Goal: Task Accomplishment & Management: Complete application form

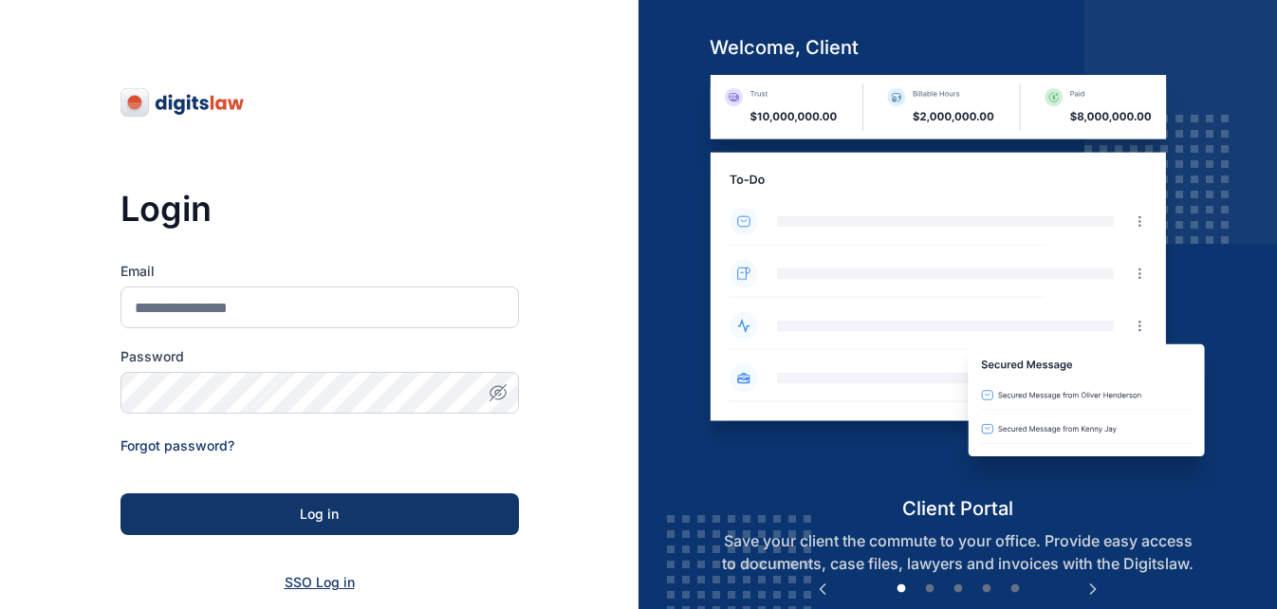
drag, startPoint x: 309, startPoint y: 591, endPoint x: 309, endPoint y: 579, distance: 12.3
click at [309, 579] on div "SSO Log in" at bounding box center [319, 582] width 398 height 19
click at [309, 579] on span "SSO Log in" at bounding box center [320, 582] width 70 height 16
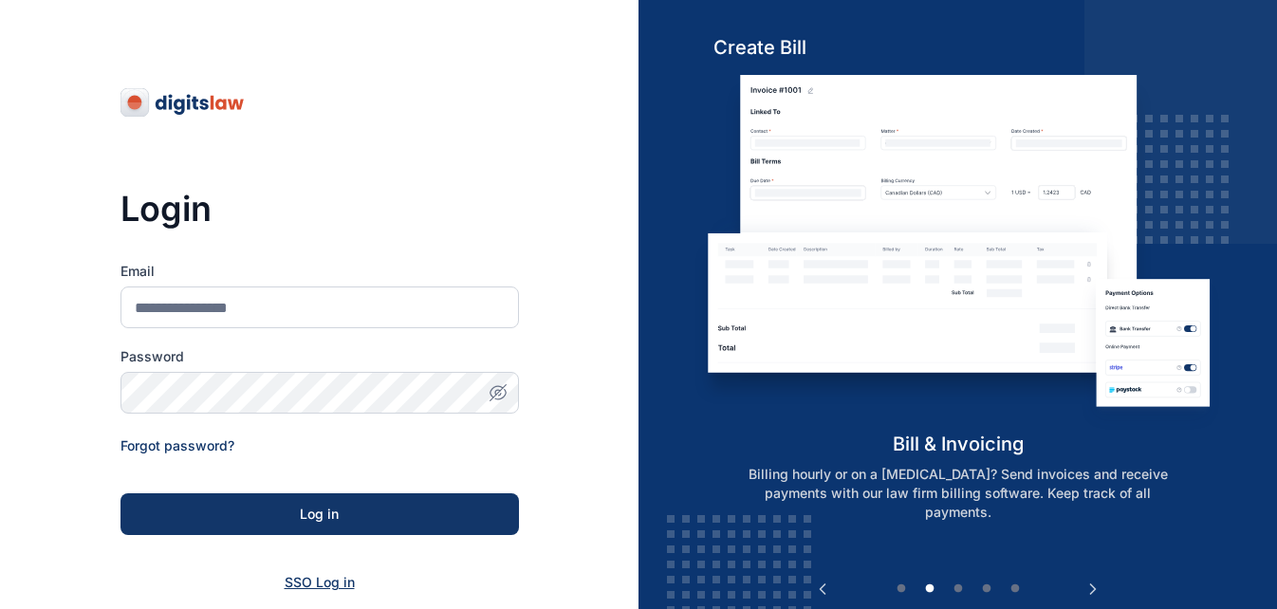
click at [311, 585] on span "SSO Log in" at bounding box center [320, 582] width 70 height 16
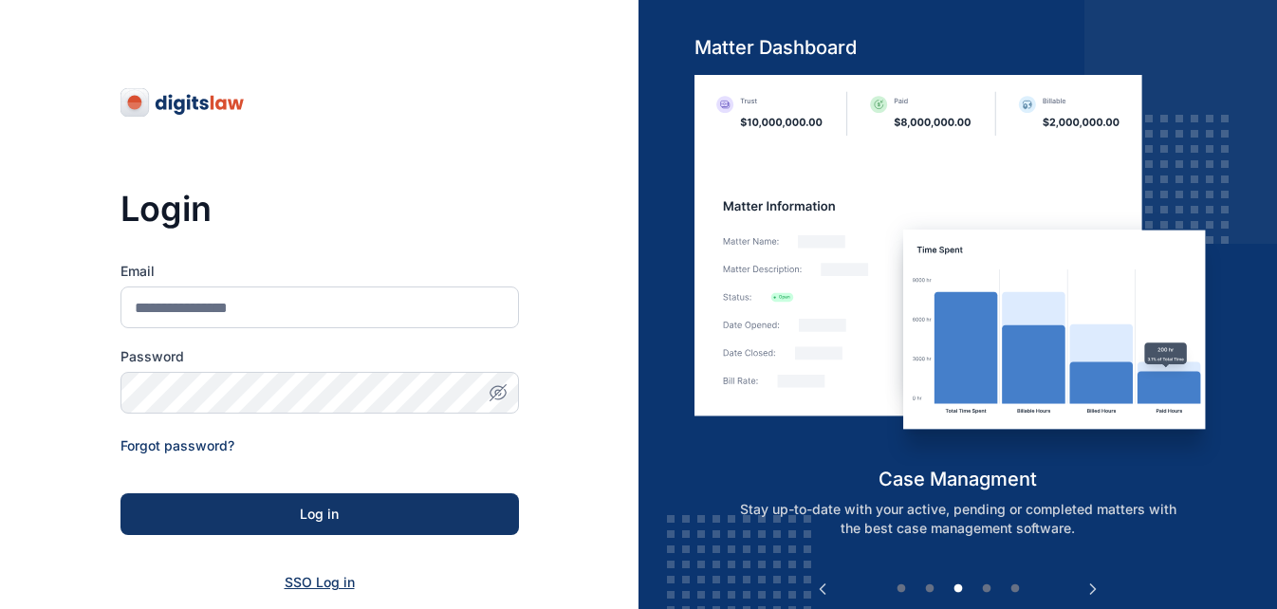
click at [296, 581] on span "SSO Log in" at bounding box center [320, 582] width 70 height 16
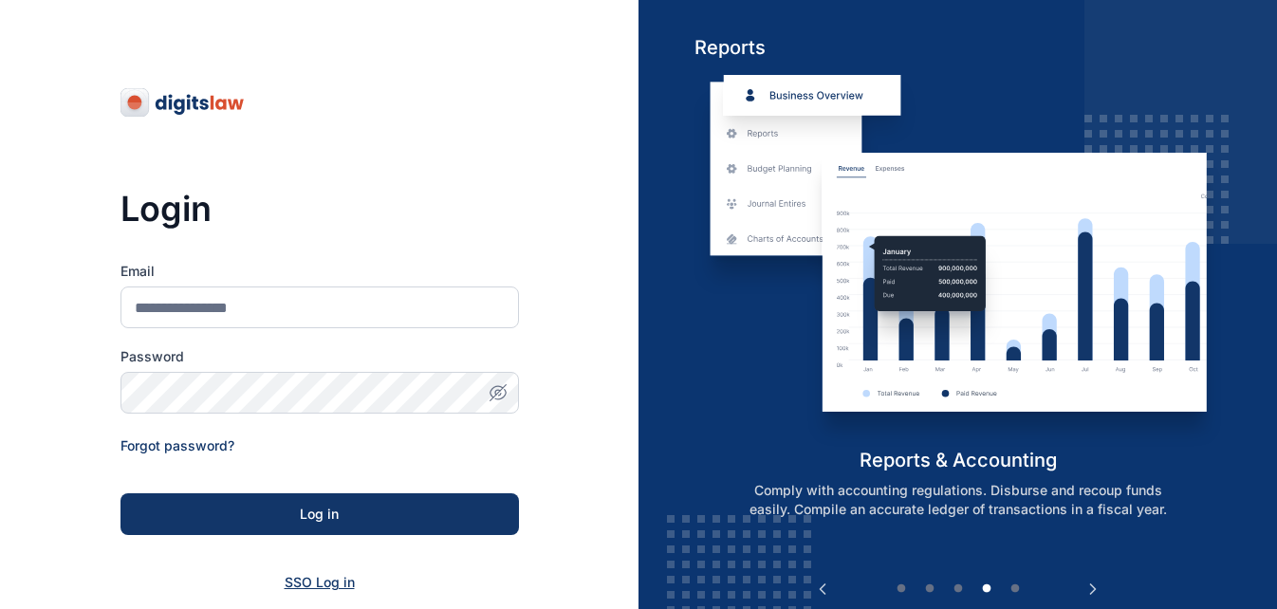
click at [304, 580] on span "SSO Log in" at bounding box center [320, 582] width 70 height 16
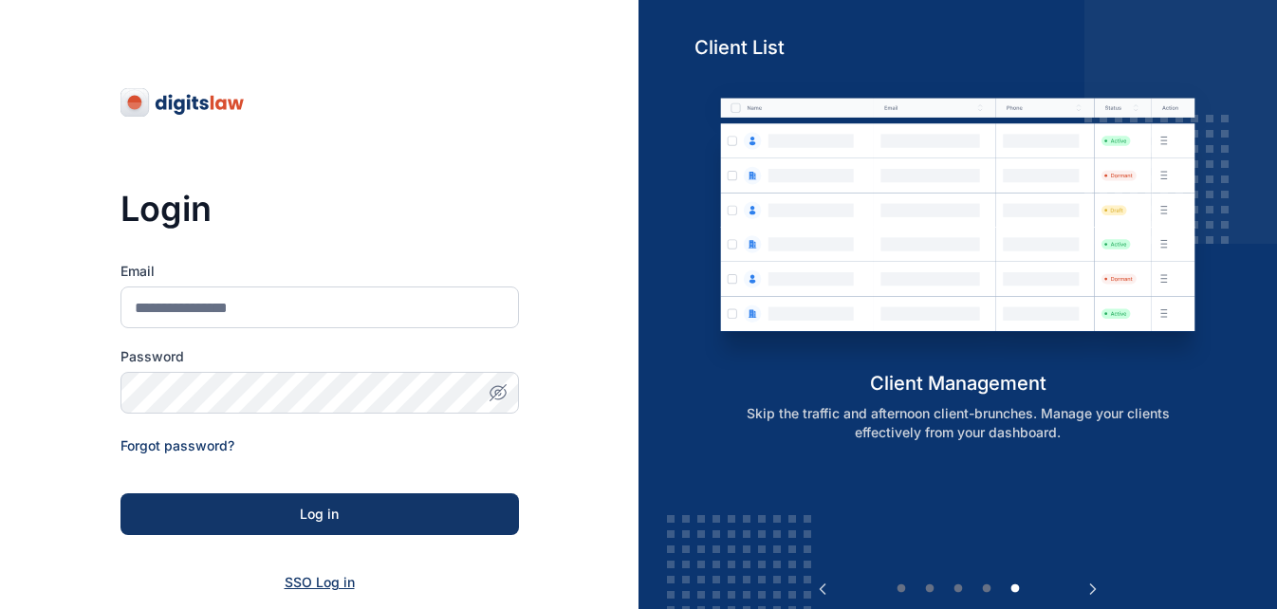
click at [327, 582] on span "SSO Log in" at bounding box center [320, 582] width 70 height 16
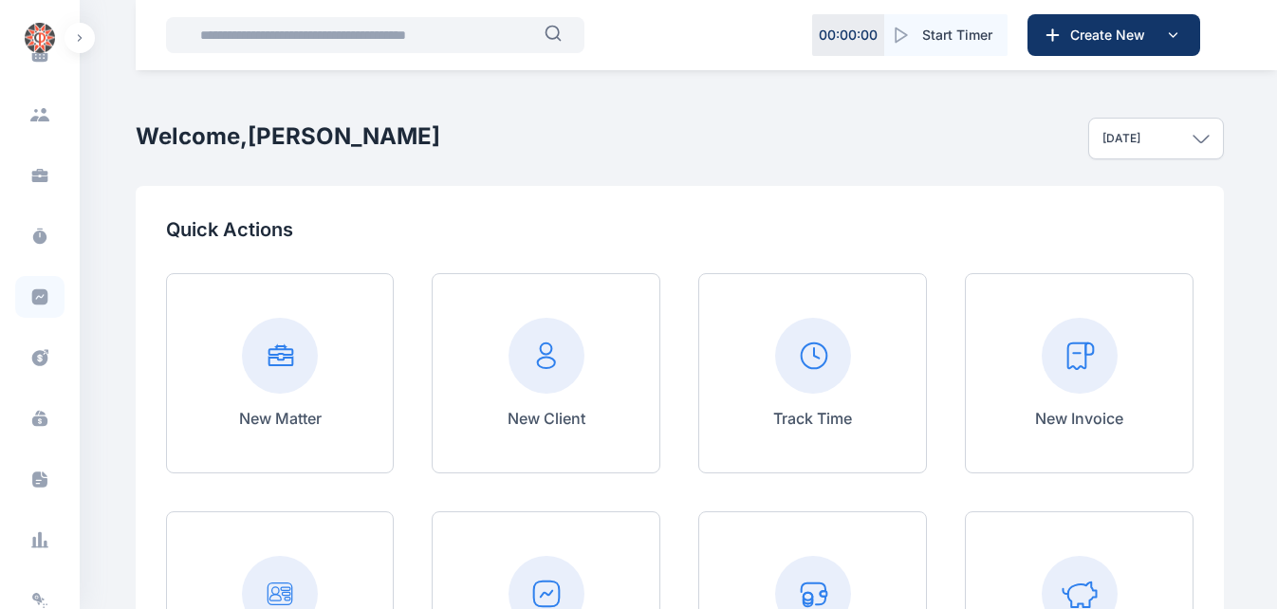
scroll to position [236, 0]
click at [32, 359] on icon at bounding box center [40, 357] width 16 height 16
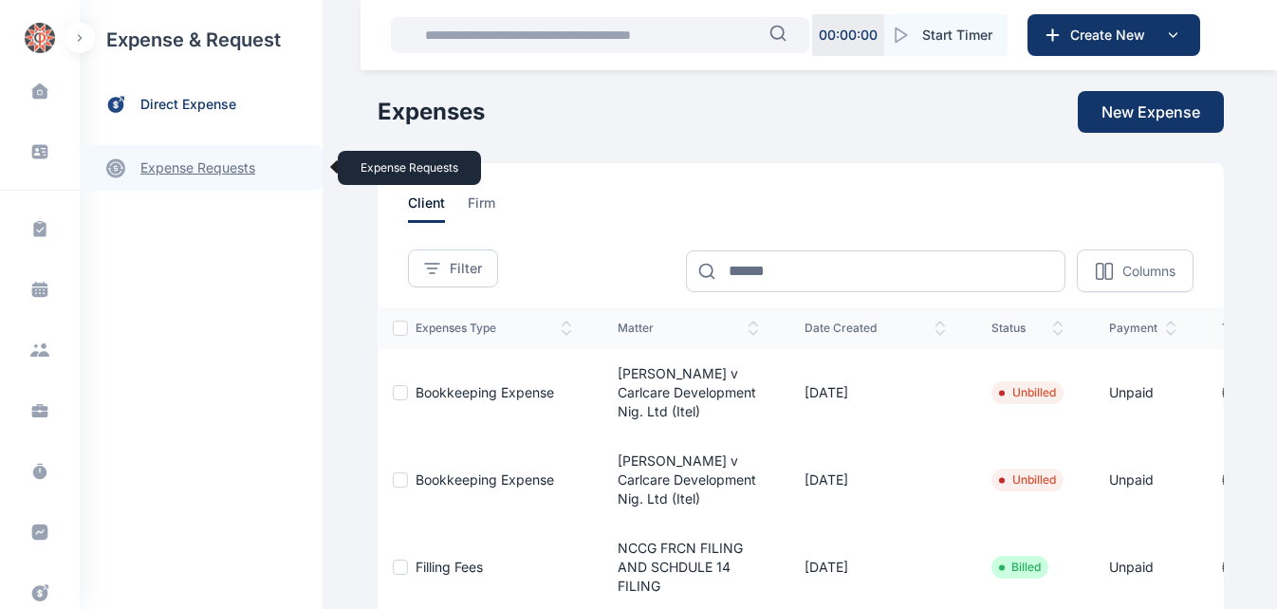
click at [194, 176] on link "expense requests expense requests" at bounding box center [201, 168] width 243 height 46
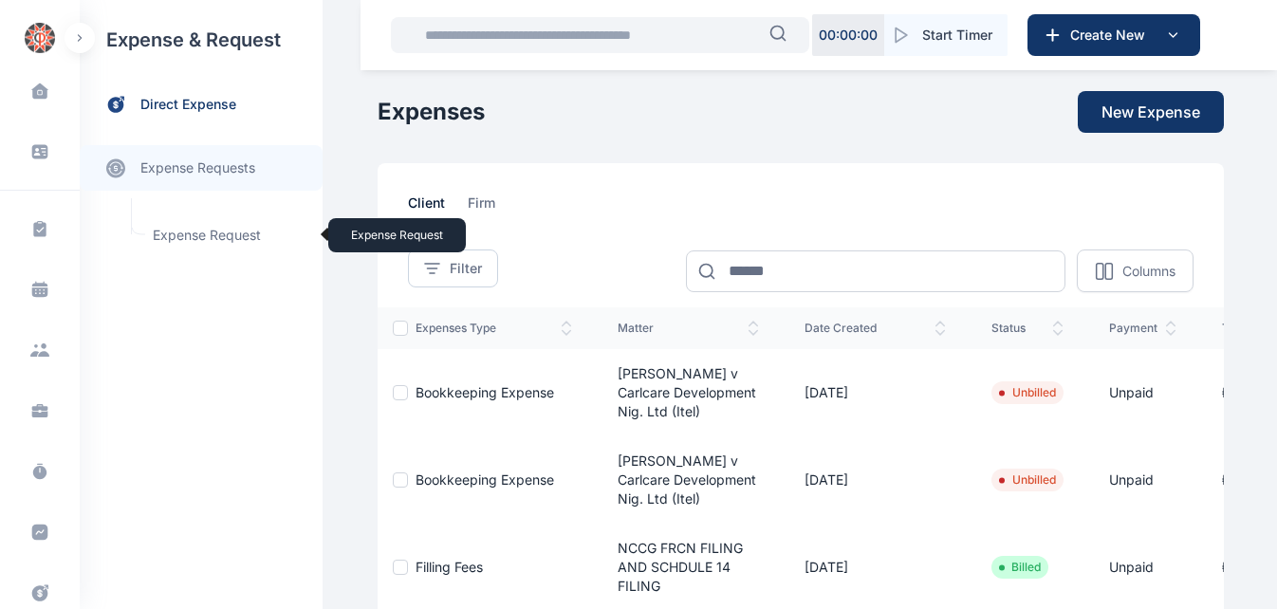
click at [189, 236] on span "Expense Request Expense Request" at bounding box center [227, 235] width 172 height 36
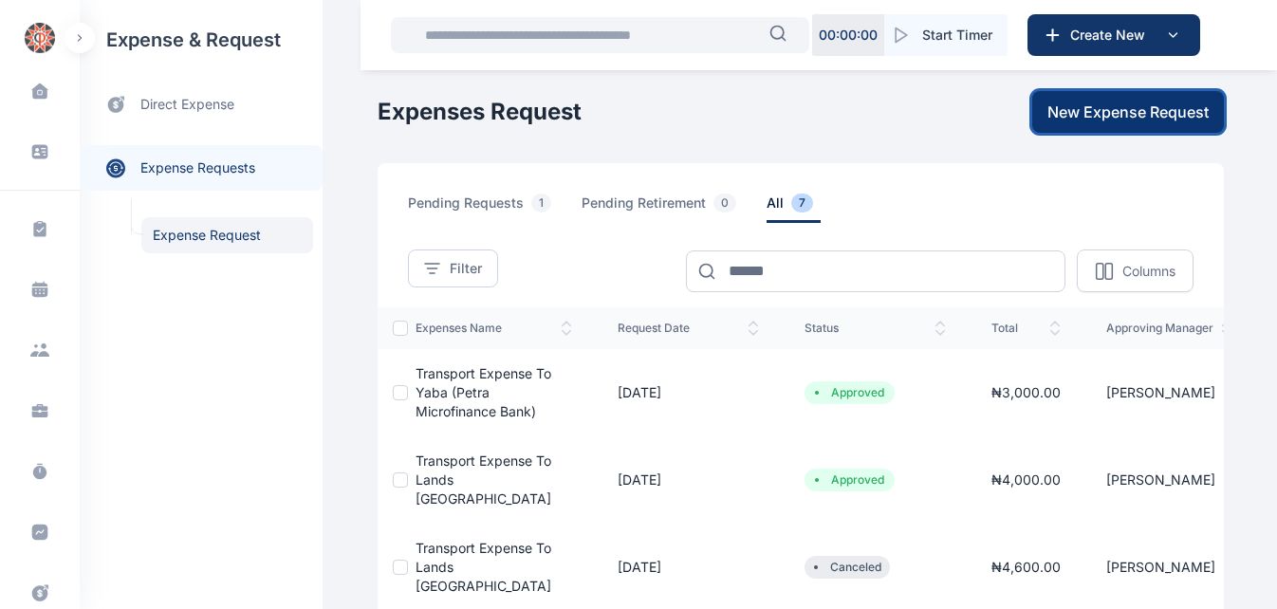
click at [1135, 110] on span "New Expense Request" at bounding box center [1127, 112] width 161 height 23
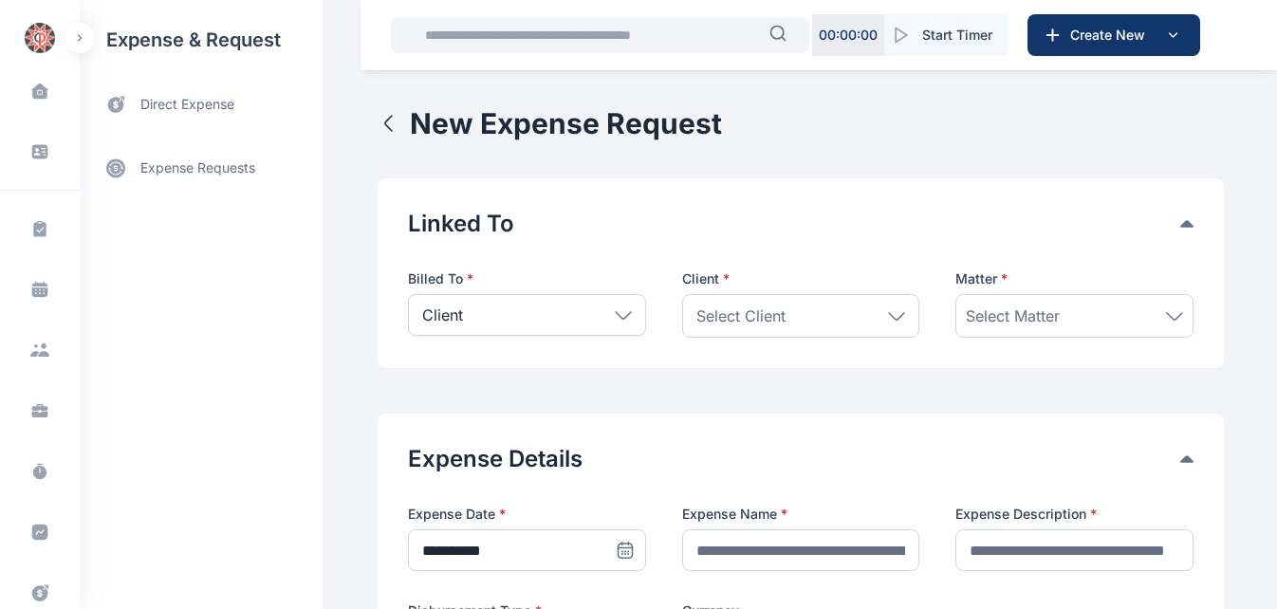
click at [616, 311] on icon at bounding box center [623, 315] width 17 height 9
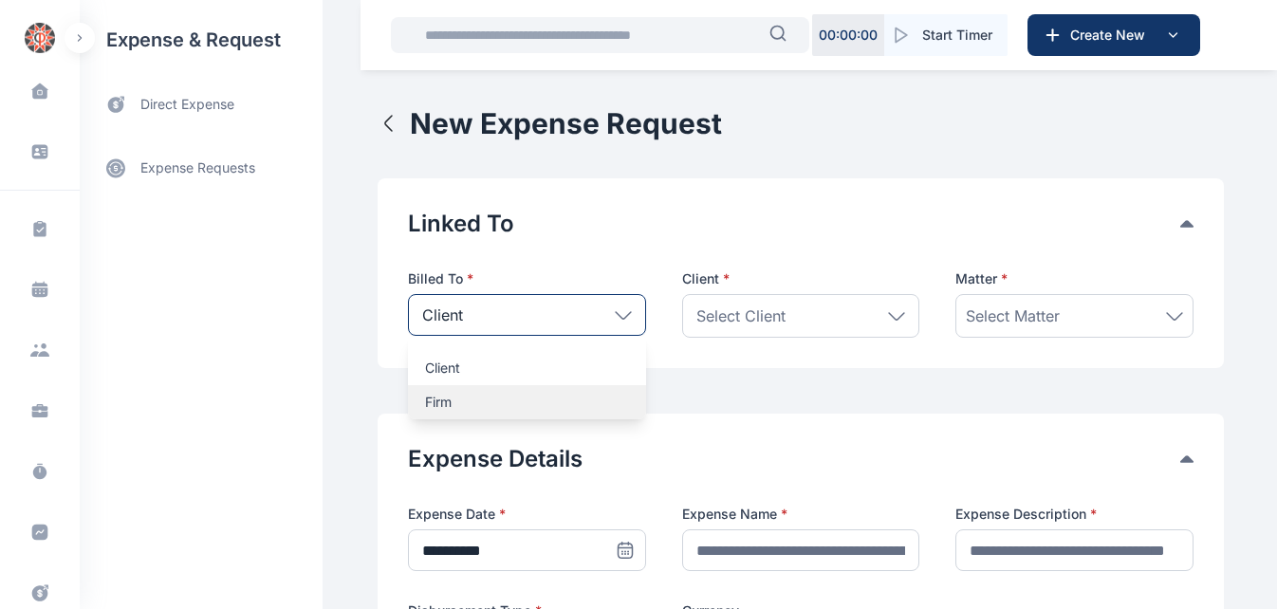
click at [508, 393] on p "Firm" at bounding box center [527, 402] width 204 height 19
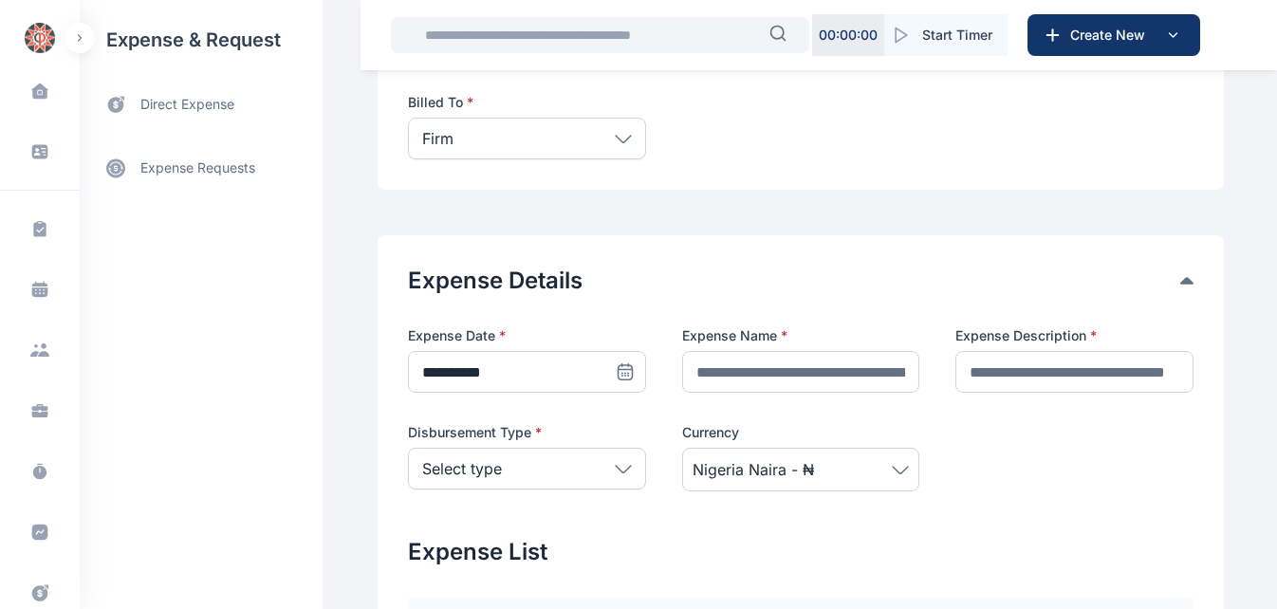
scroll to position [177, 0]
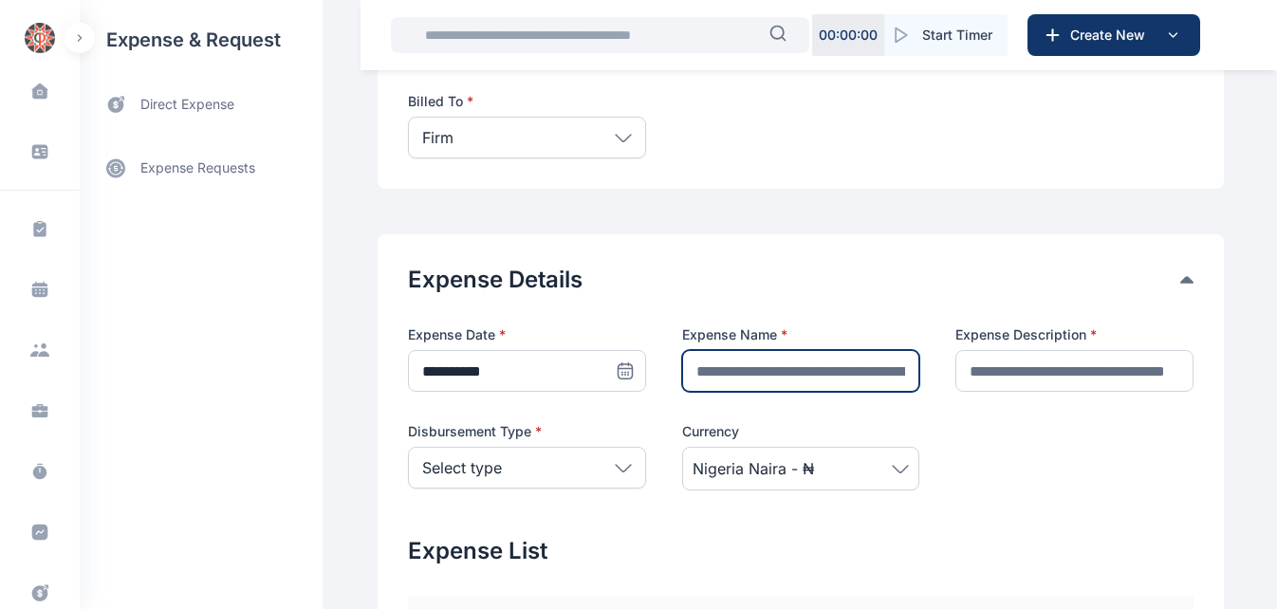
click at [769, 375] on input "text" at bounding box center [801, 371] width 238 height 42
type input "**********"
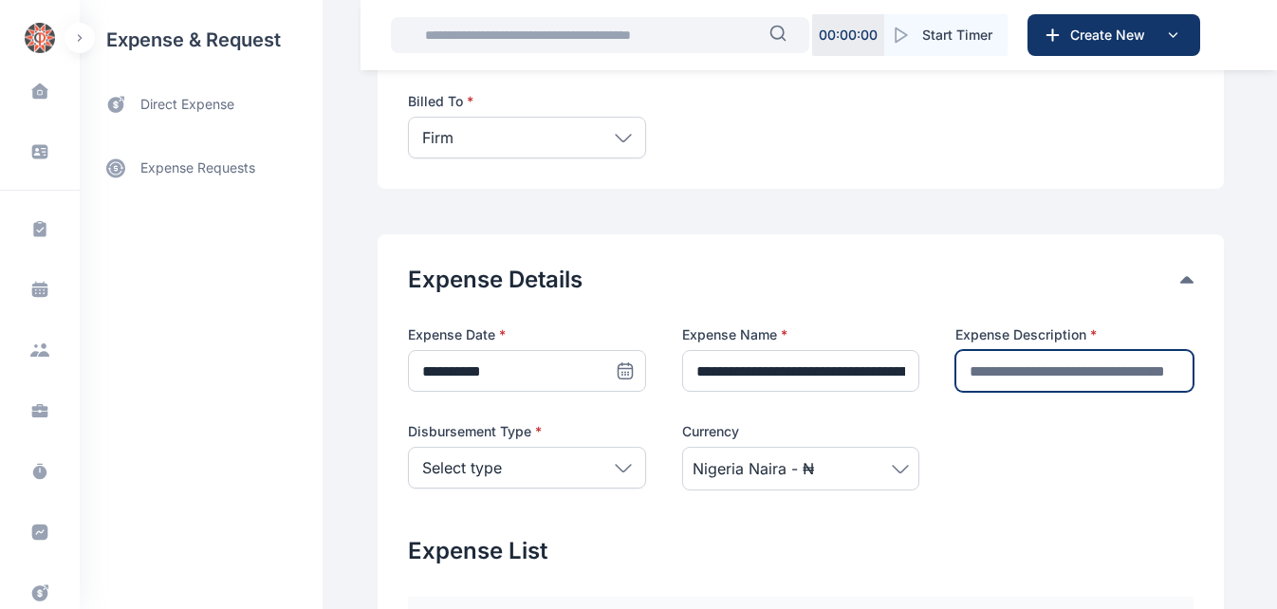
type input "**********"
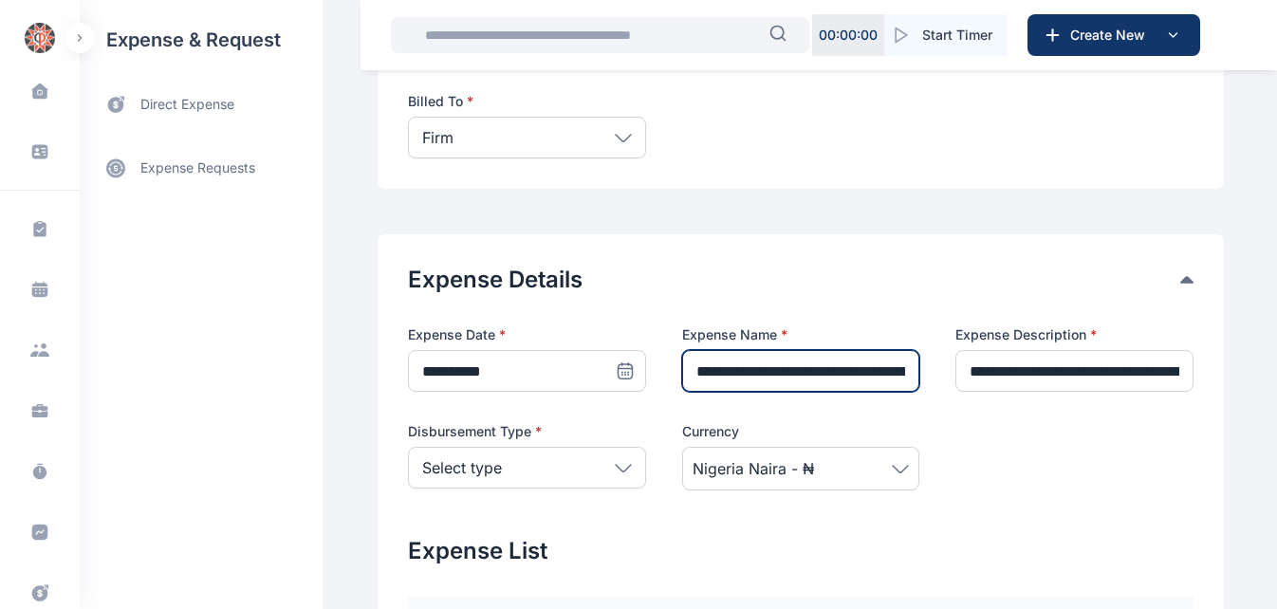
scroll to position [0, 164]
drag, startPoint x: 880, startPoint y: 370, endPoint x: 925, endPoint y: 438, distance: 81.6
click at [925, 438] on div "**********" at bounding box center [800, 407] width 785 height 165
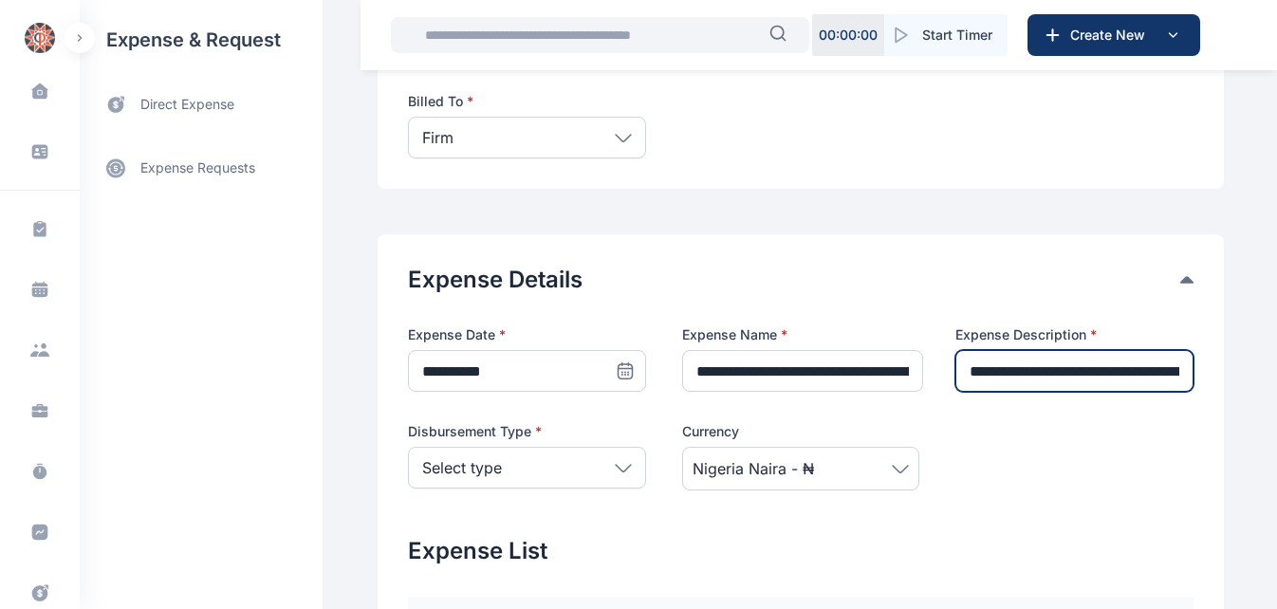
click at [1086, 371] on input "**********" at bounding box center [1074, 371] width 238 height 42
click at [617, 464] on icon at bounding box center [623, 468] width 17 height 9
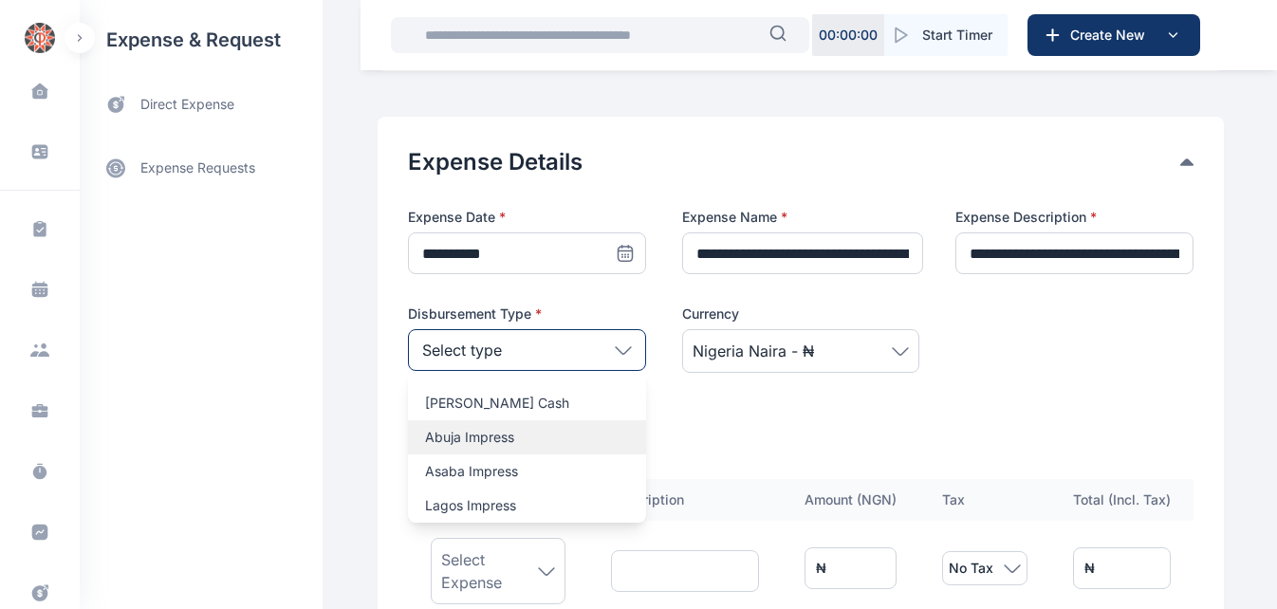
scroll to position [314, 0]
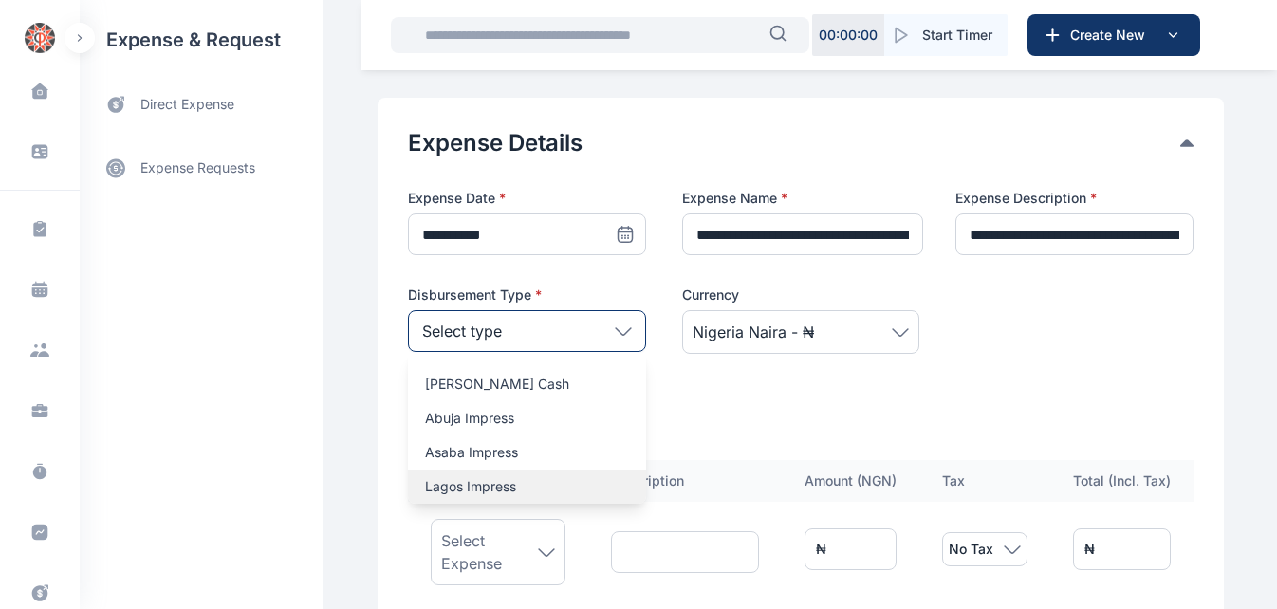
click at [539, 479] on p "Lagos Impress" at bounding box center [527, 486] width 204 height 19
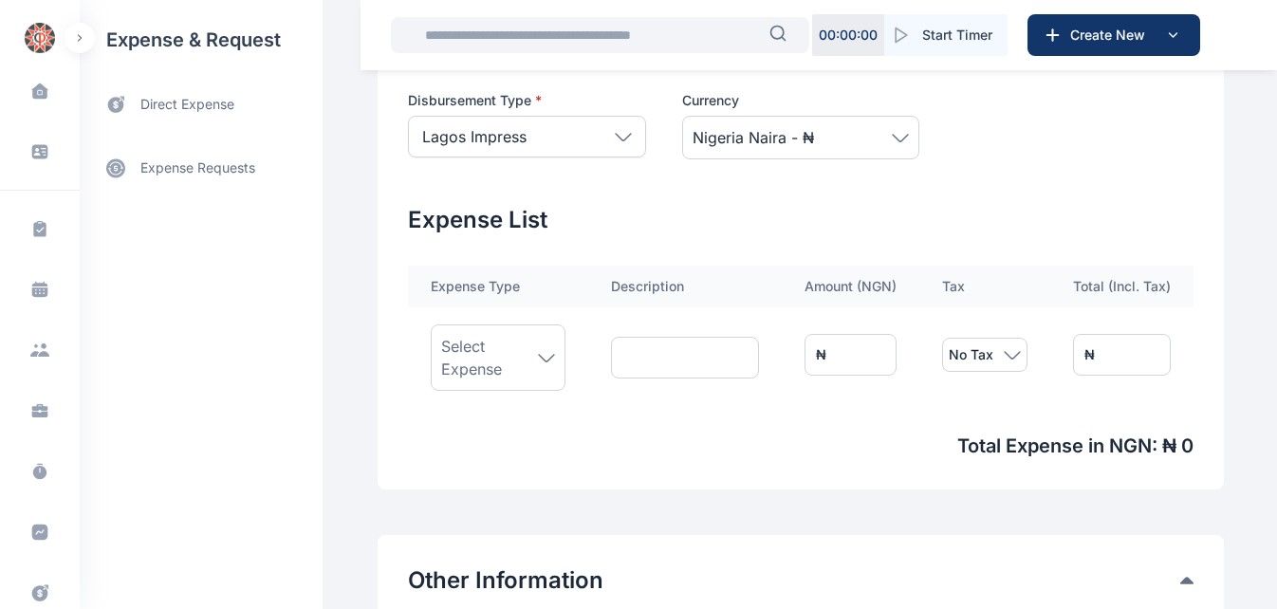
scroll to position [509, 0]
click at [538, 353] on icon at bounding box center [546, 357] width 17 height 9
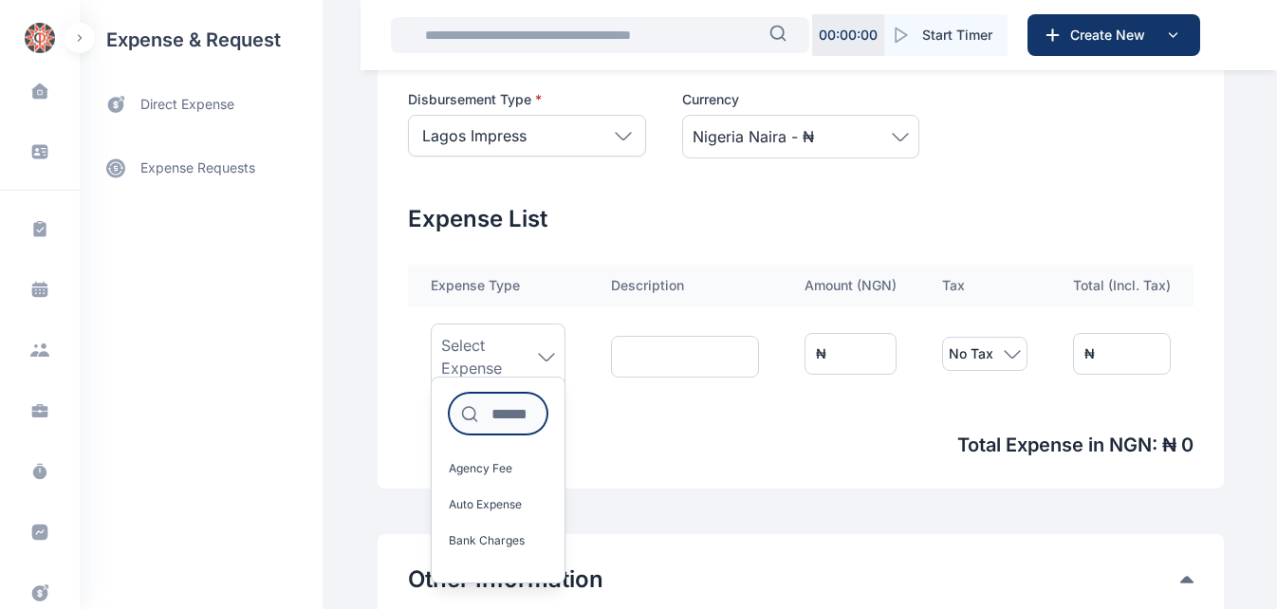
click at [490, 413] on input at bounding box center [498, 414] width 99 height 42
type input "******"
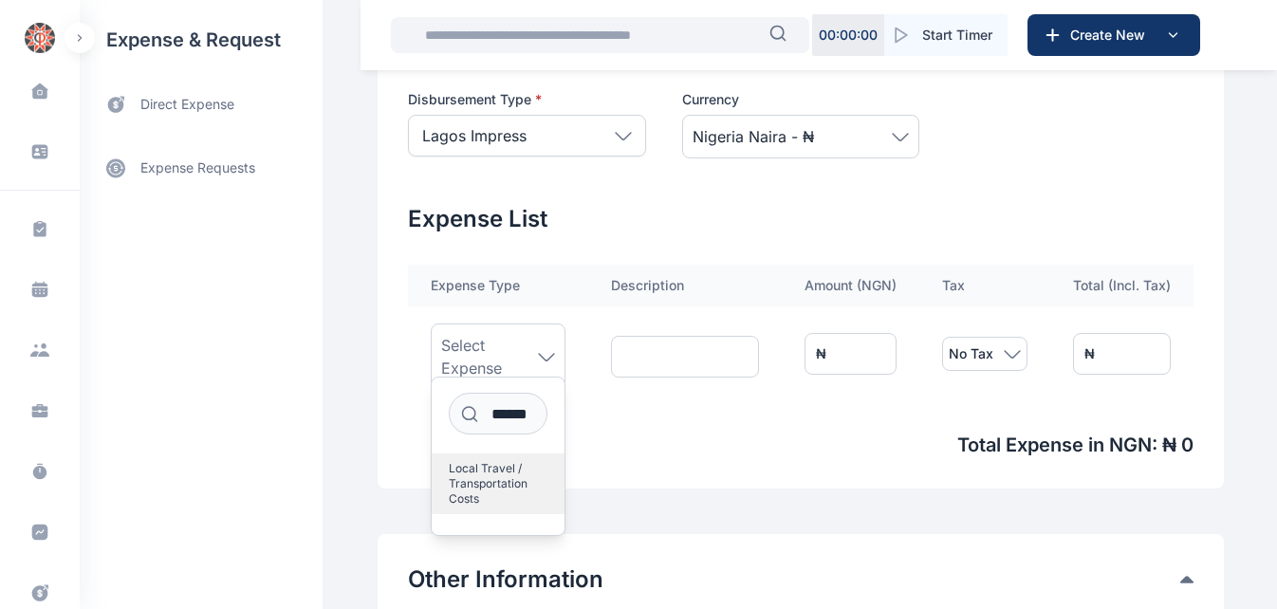
click at [455, 488] on span "Local Travel / Transportation Costs" at bounding box center [490, 484] width 83 height 46
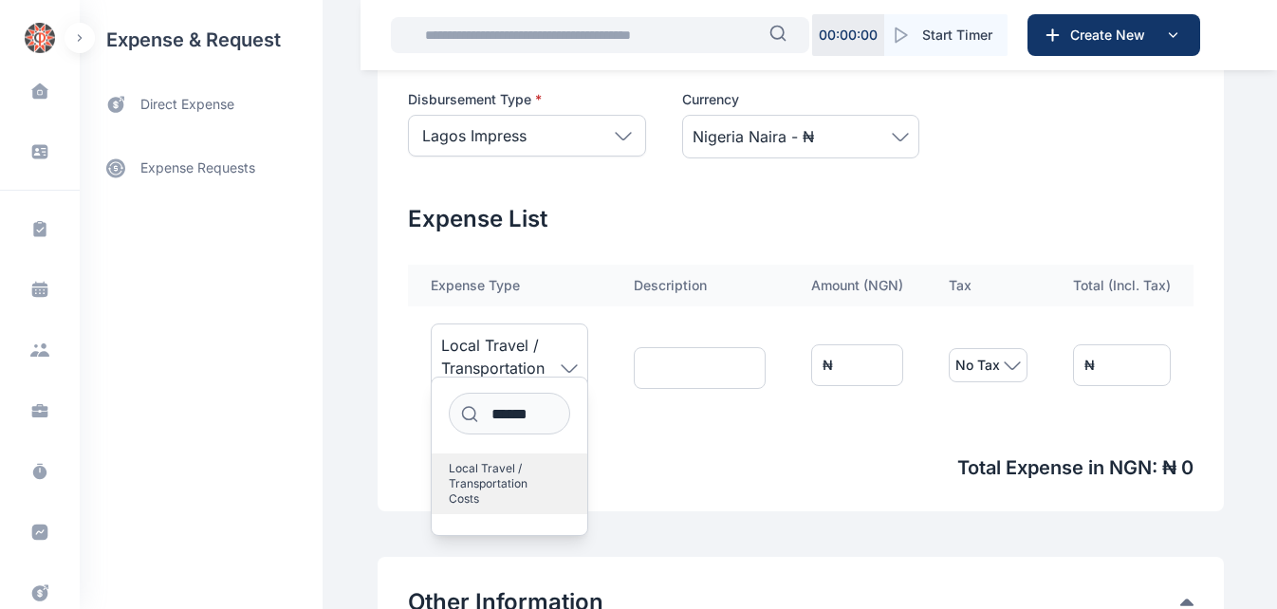
click at [481, 479] on span "Local Travel / Transportation Costs" at bounding box center [502, 484] width 106 height 46
click at [631, 454] on span "Total Expense in NGN : ₦ 0" at bounding box center [800, 467] width 785 height 27
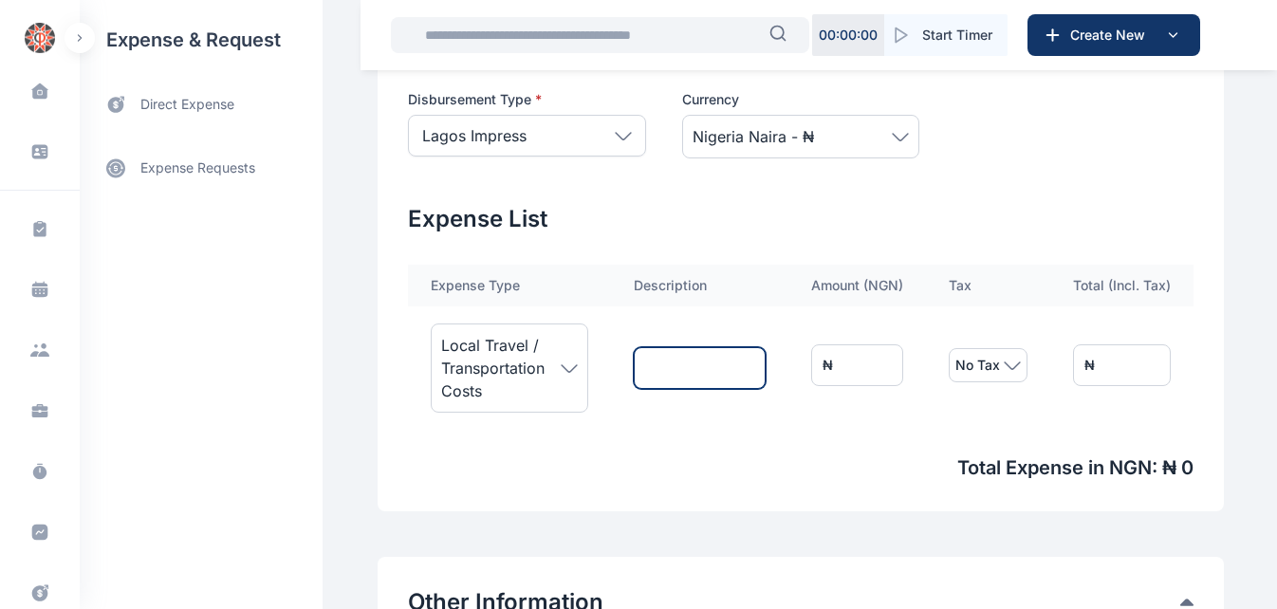
click at [662, 376] on input "text" at bounding box center [700, 368] width 132 height 42
type input "**********"
click at [865, 366] on input "*" at bounding box center [857, 365] width 92 height 42
type input "**"
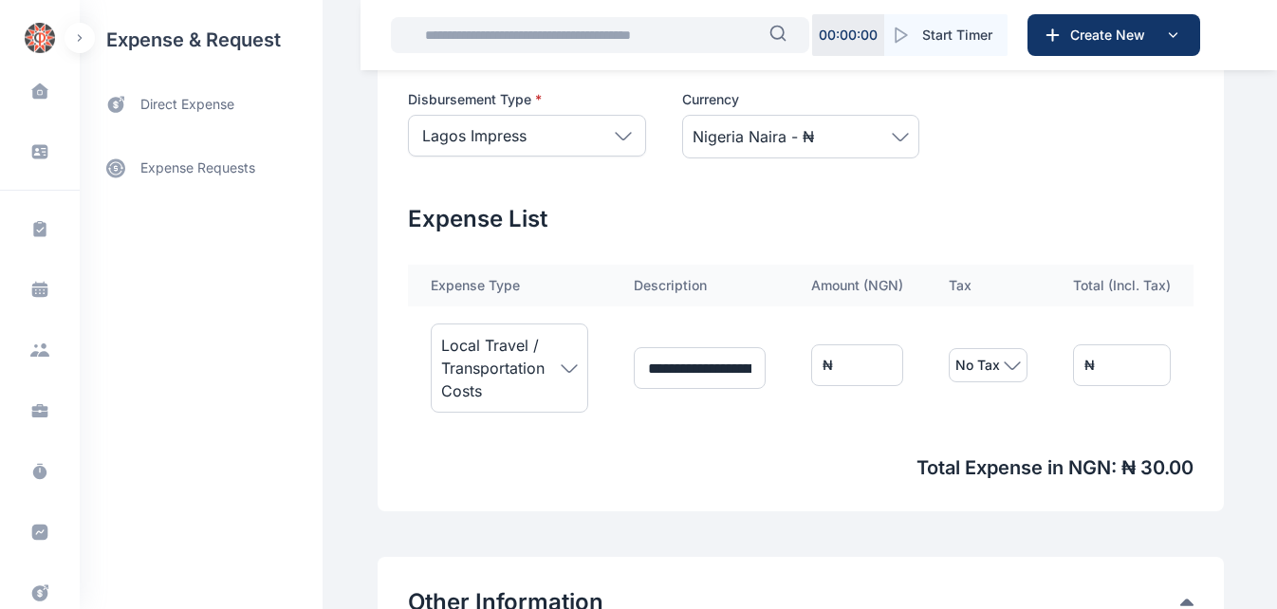
type input "***"
type input "****"
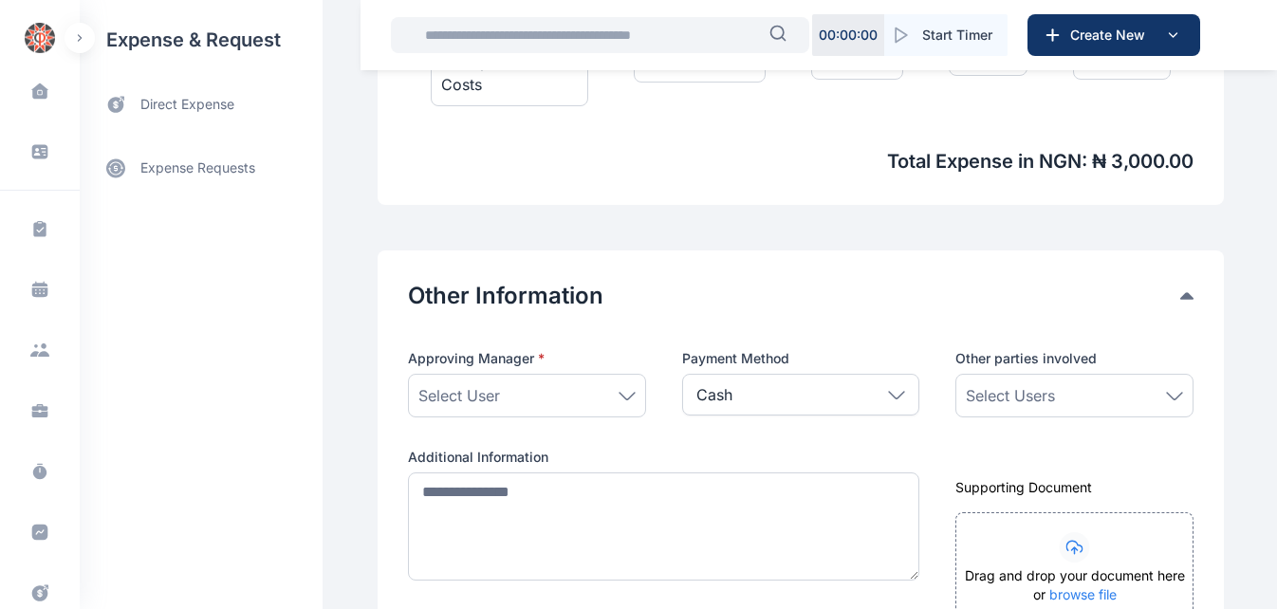
scroll to position [817, 0]
type input "****"
click at [609, 398] on div "Select User" at bounding box center [526, 394] width 217 height 23
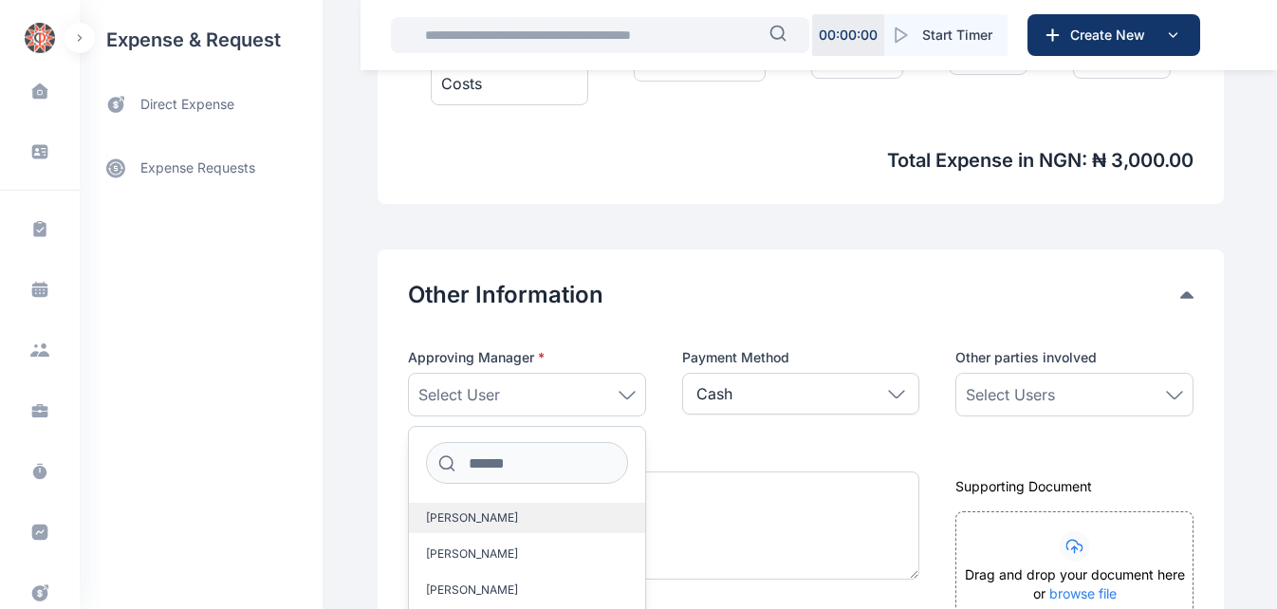
click at [507, 518] on span "Angela Ezenweani" at bounding box center [472, 517] width 92 height 15
click at [1178, 391] on icon at bounding box center [1174, 395] width 17 height 9
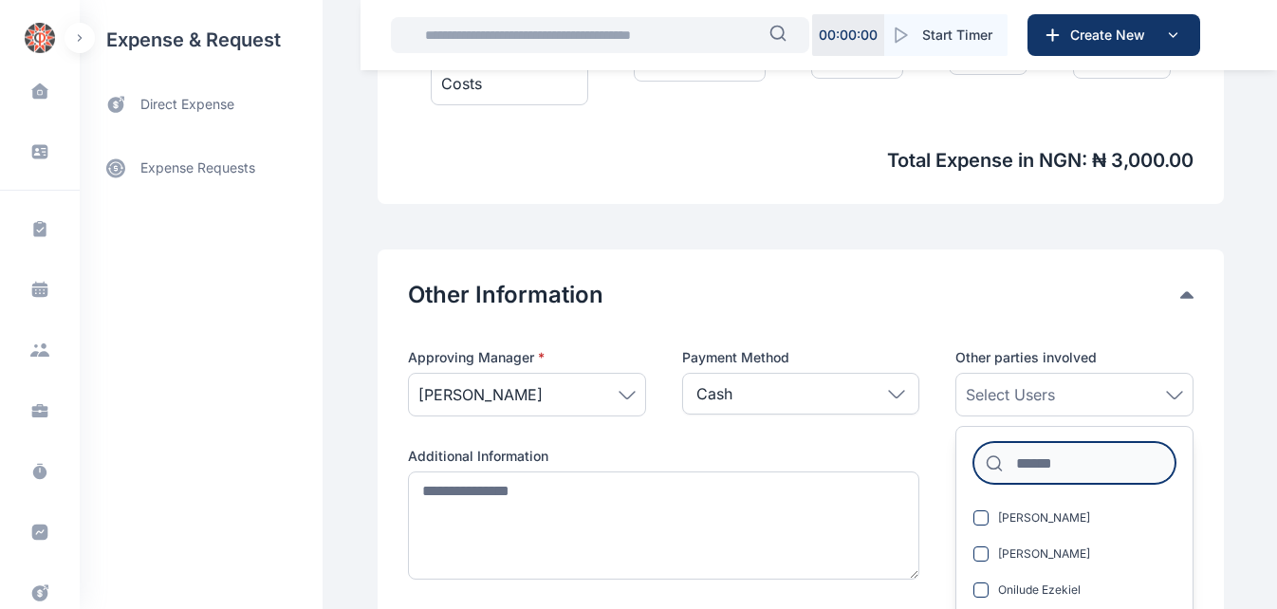
click at [1055, 466] on input at bounding box center [1074, 463] width 202 height 42
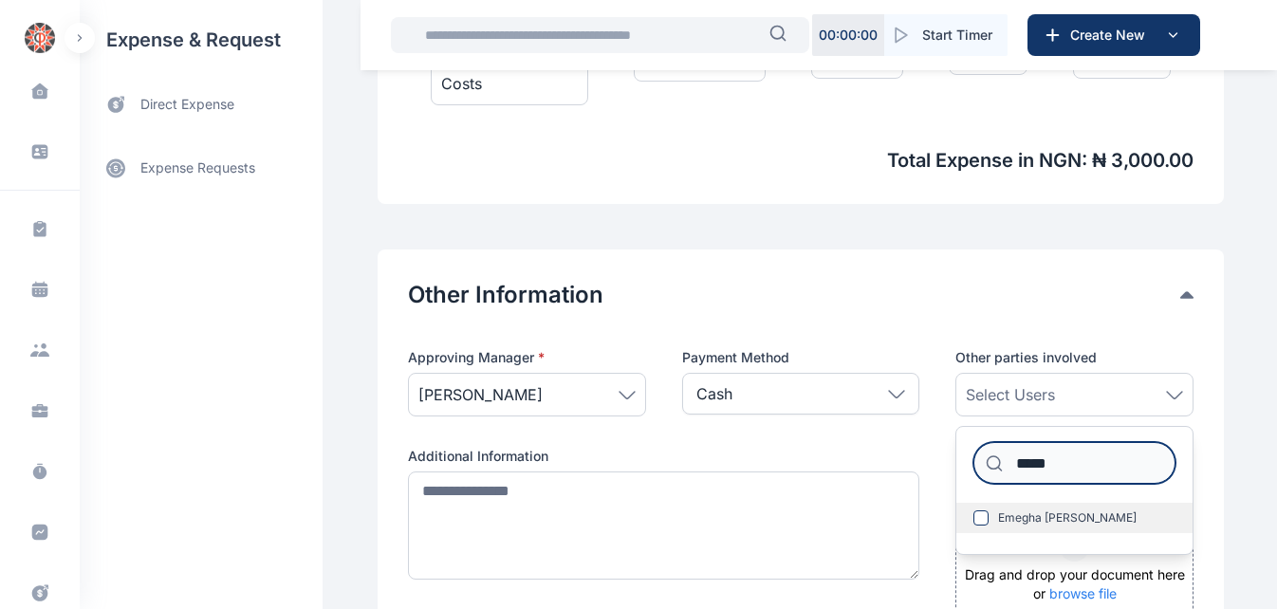
type input "*****"
click at [1022, 517] on span "Emegha Anita" at bounding box center [1067, 517] width 138 height 15
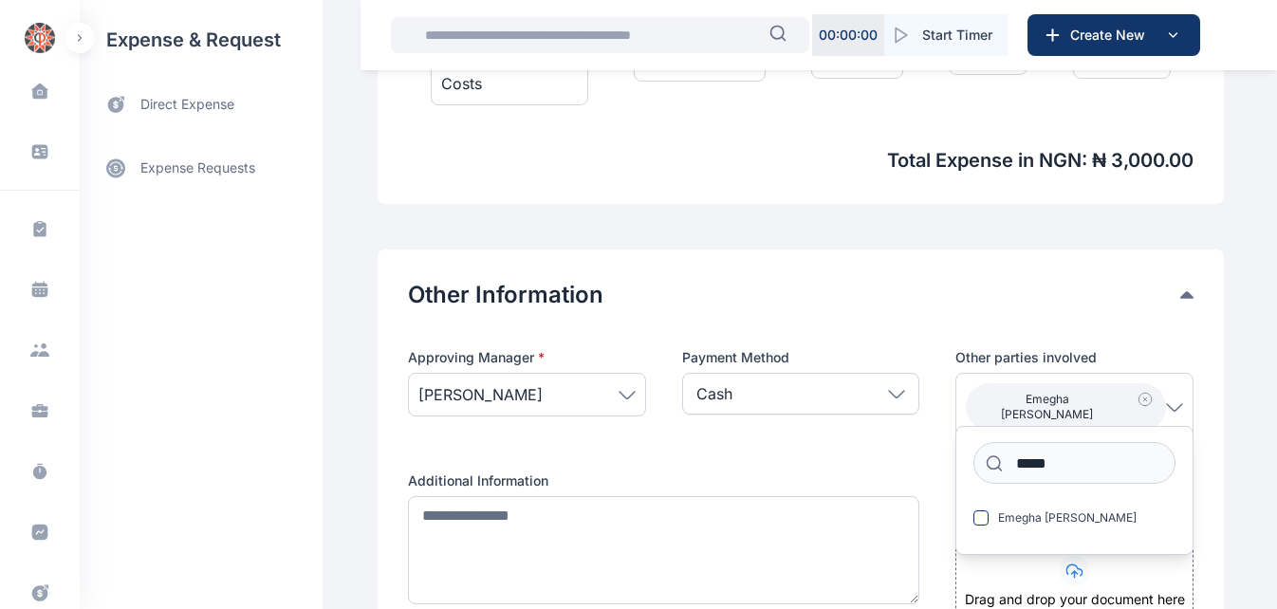
click at [1174, 403] on icon at bounding box center [1174, 406] width 15 height 7
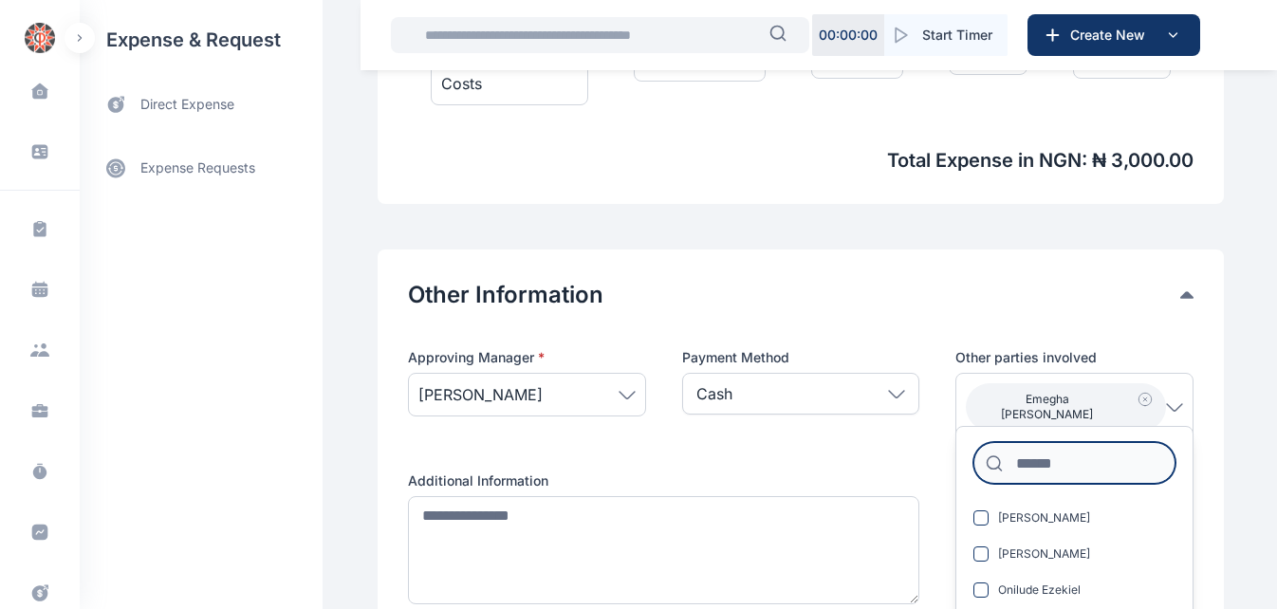
click at [1079, 460] on input at bounding box center [1074, 463] width 202 height 42
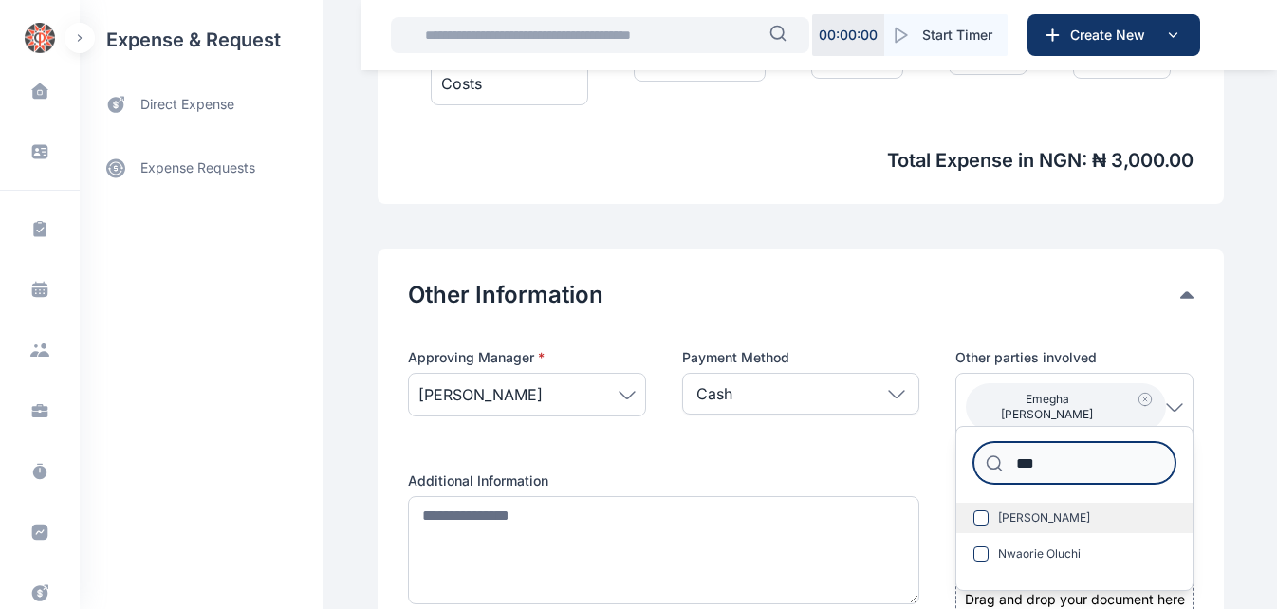
type input "***"
click at [1074, 507] on label "Ebuzoeme Lucy" at bounding box center [1074, 518] width 236 height 30
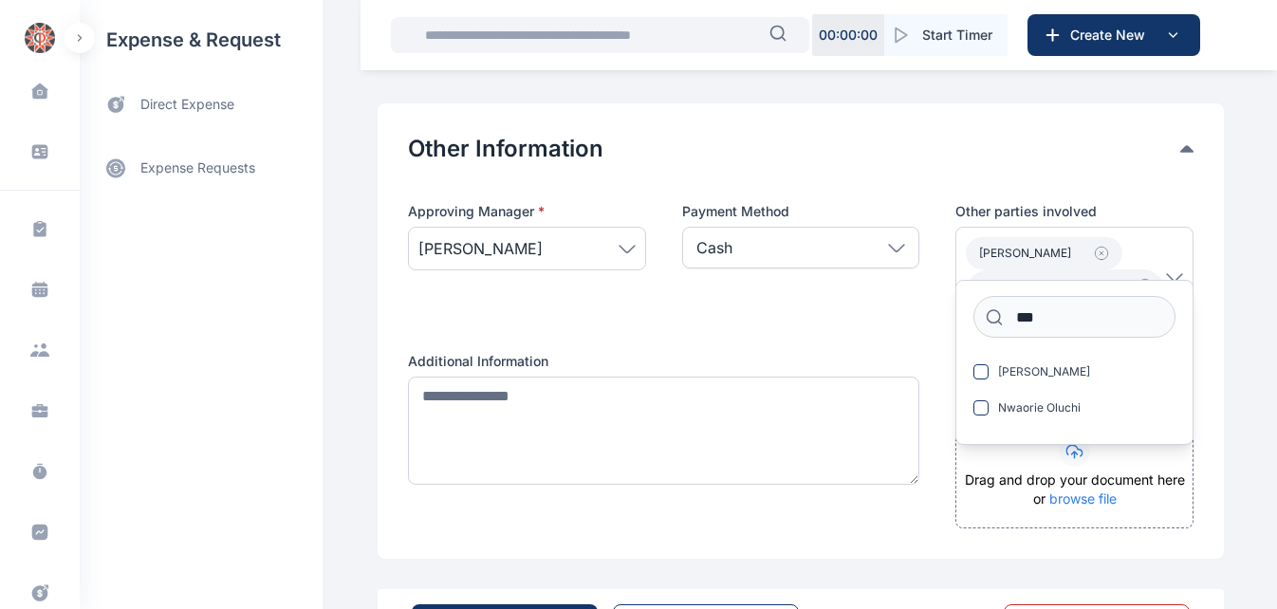
scroll to position [967, 0]
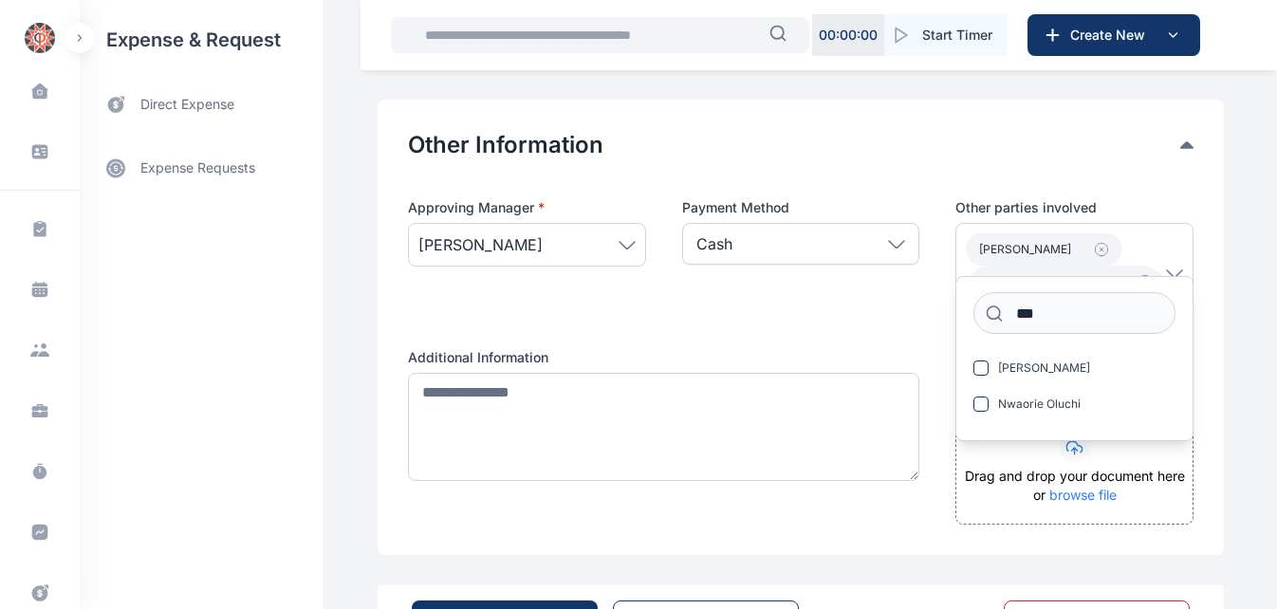
click at [1161, 267] on span "Ebuzoeme Lucy Emegha Anita" at bounding box center [1066, 273] width 200 height 80
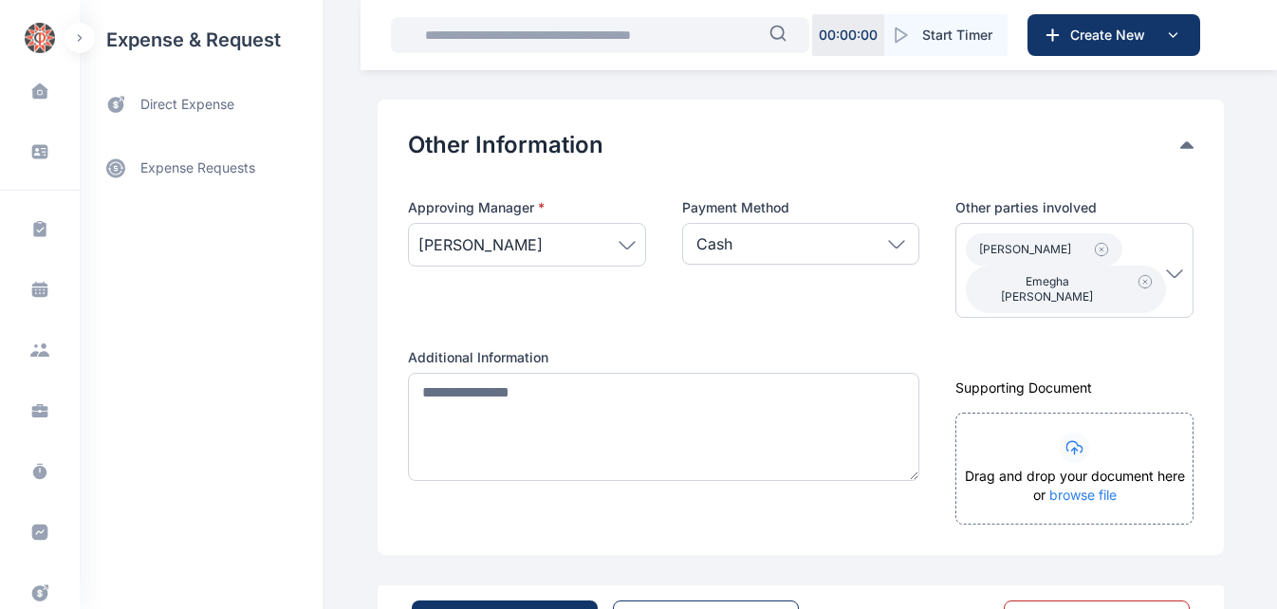
click at [1170, 269] on icon at bounding box center [1174, 272] width 15 height 7
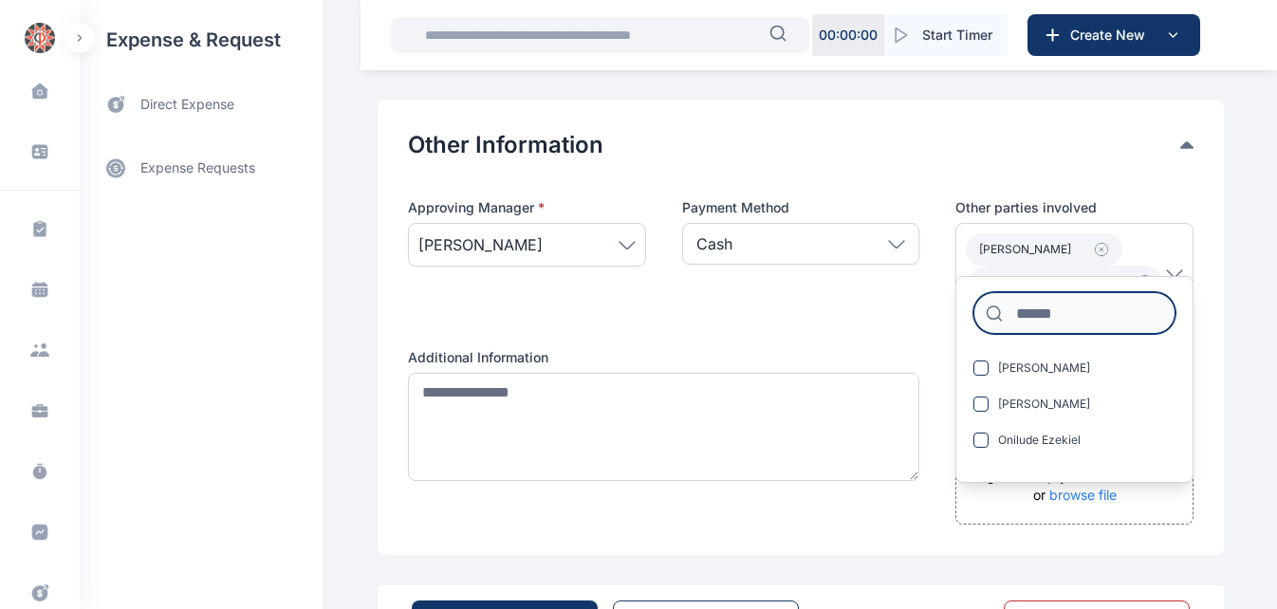
click at [1093, 314] on input at bounding box center [1074, 313] width 202 height 42
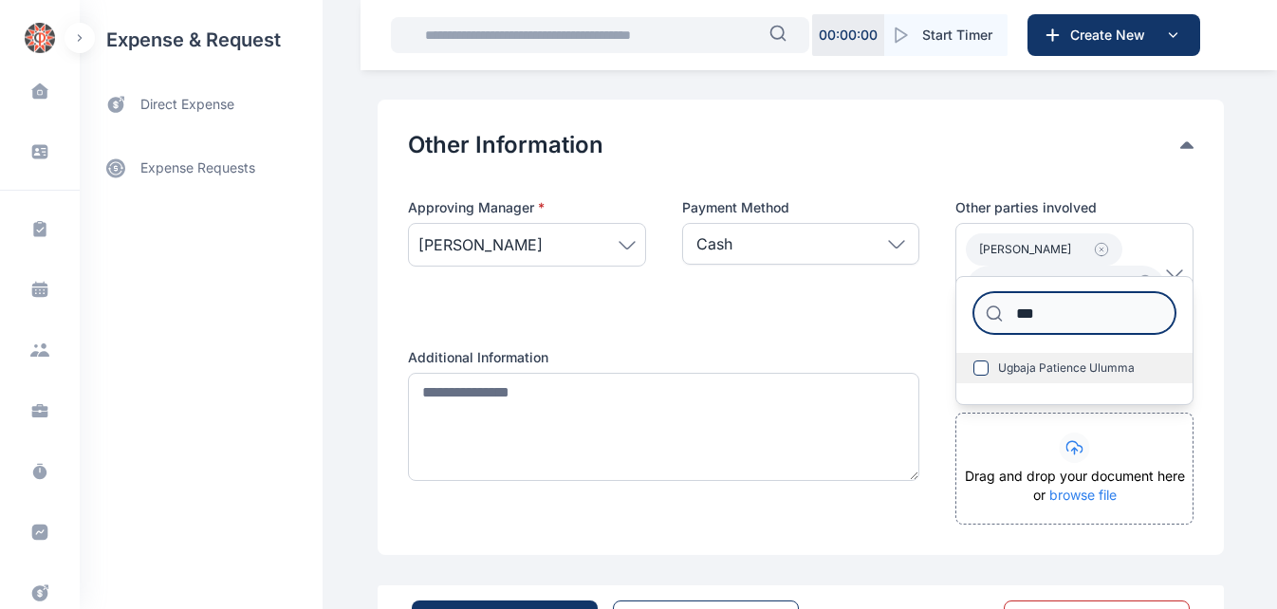
type input "***"
click at [1078, 373] on span "Ugbaja Patience Ulumma" at bounding box center [1066, 367] width 137 height 15
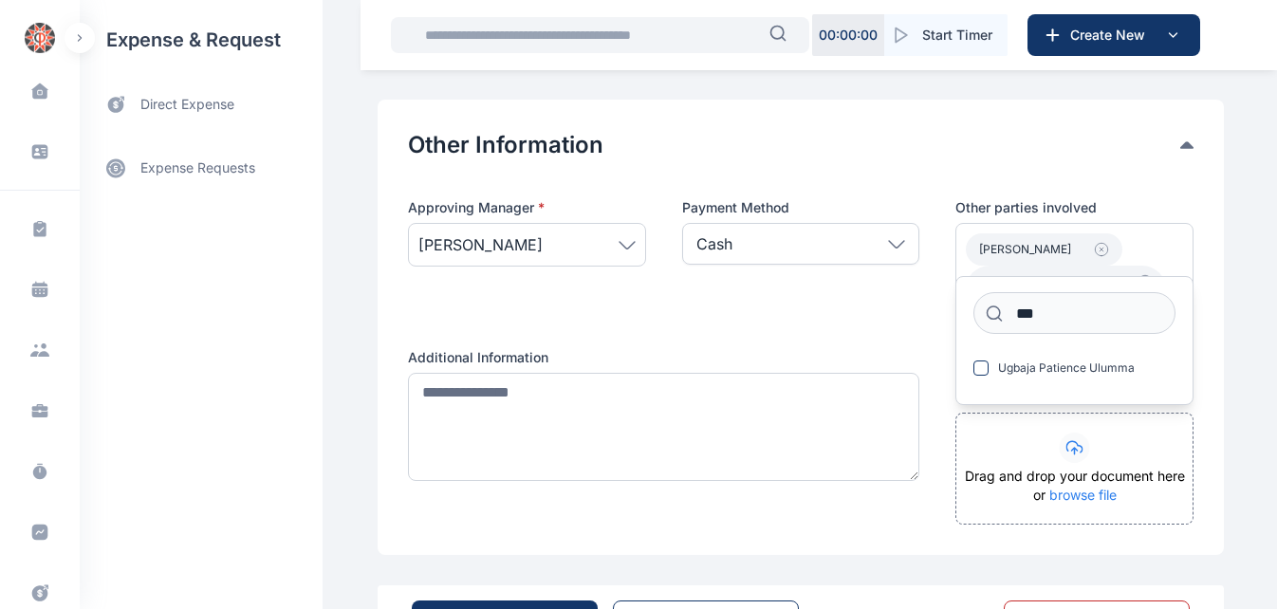
click at [893, 333] on div "Approving Manager * Angela Ezenweani Payment Method Cash Cash Cheque Credit Car…" at bounding box center [800, 361] width 785 height 326
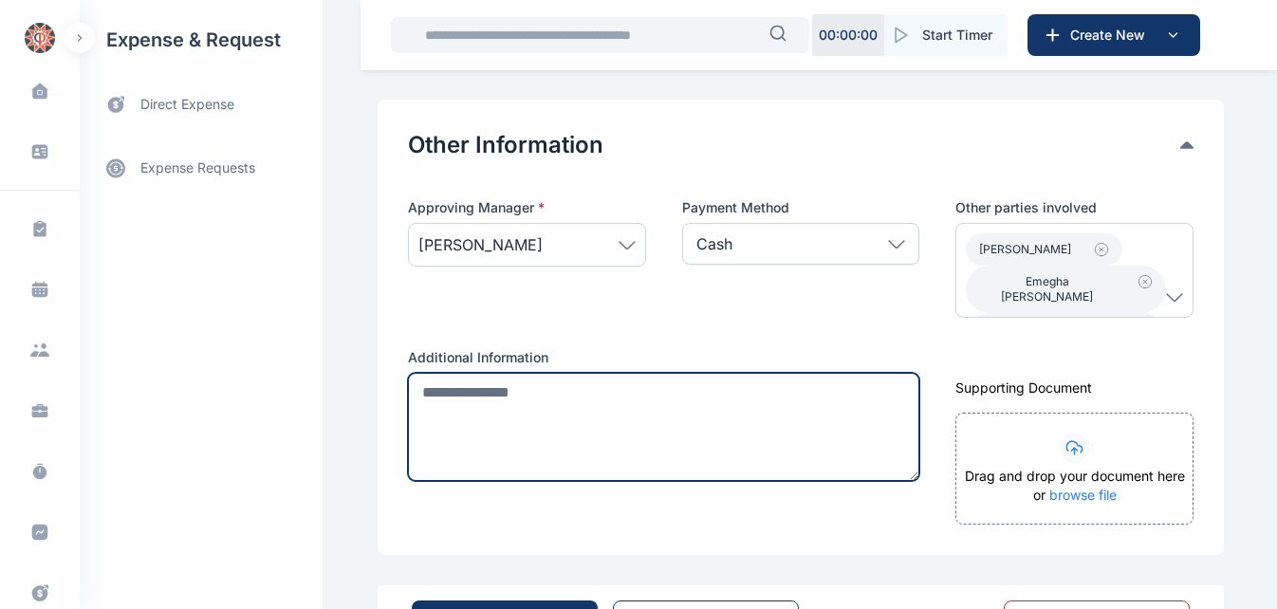
click at [514, 392] on textarea at bounding box center [663, 427] width 511 height 108
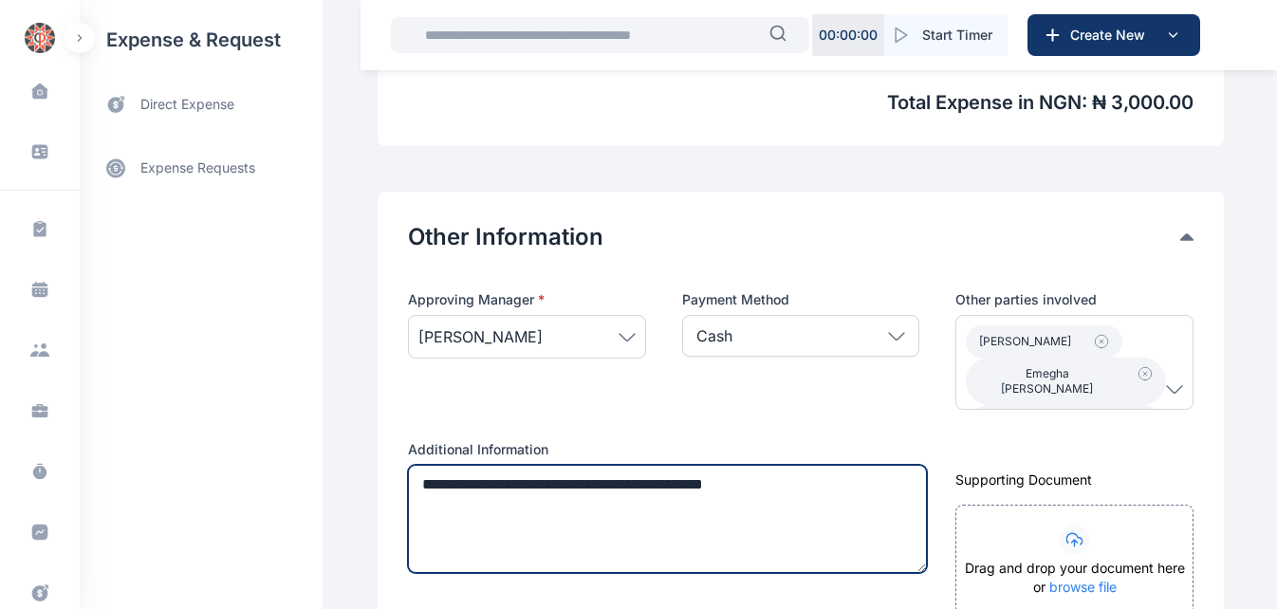
scroll to position [875, 0]
type textarea "**********"
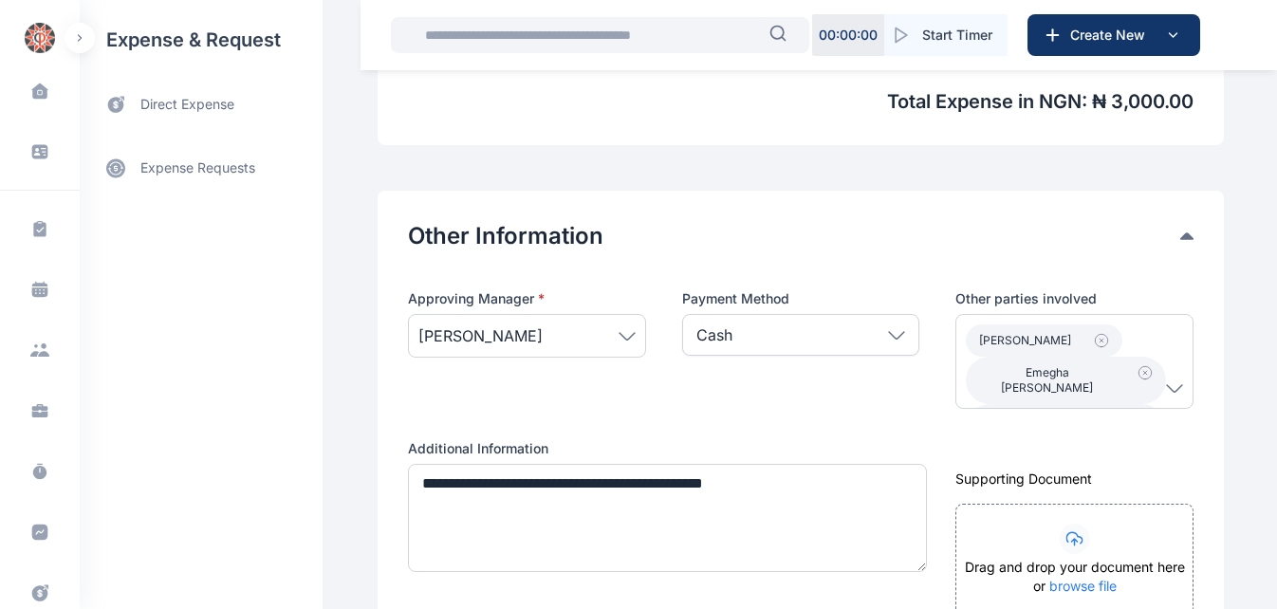
click at [1167, 384] on icon at bounding box center [1174, 388] width 17 height 9
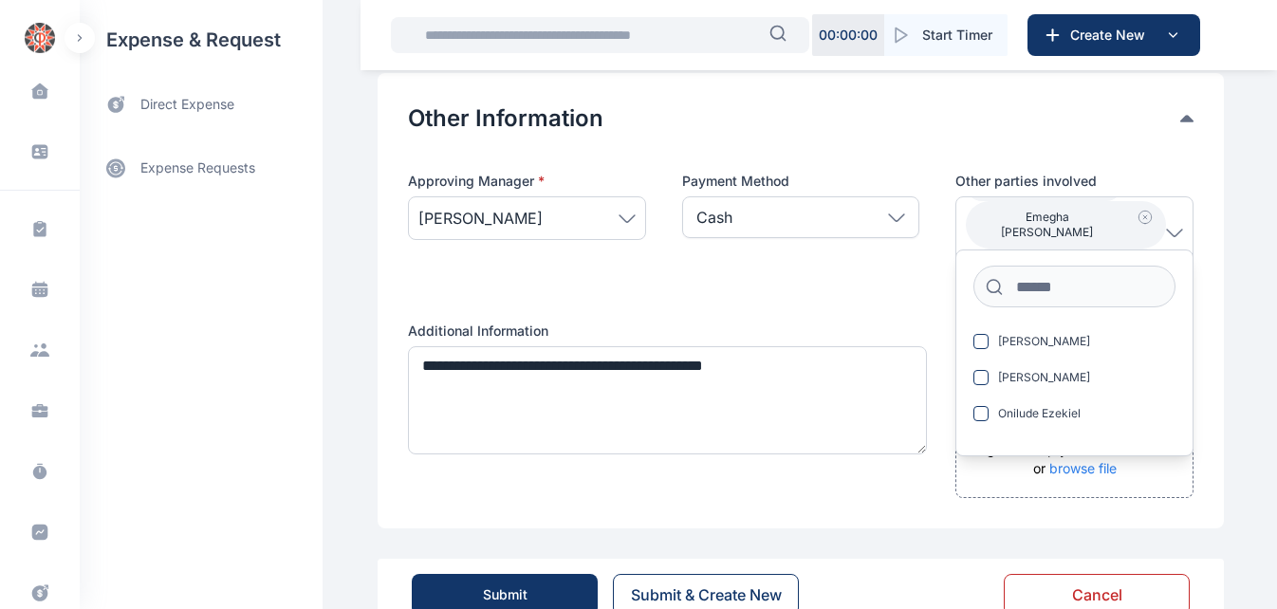
scroll to position [1045, 0]
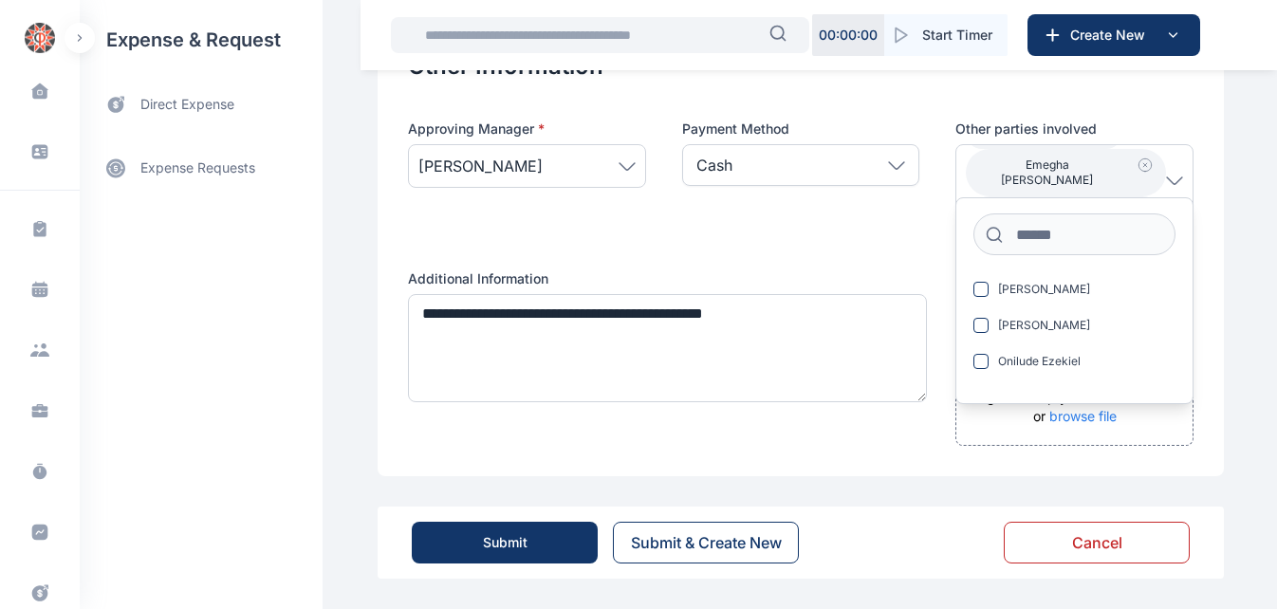
click at [496, 545] on div "Submit" at bounding box center [505, 542] width 45 height 19
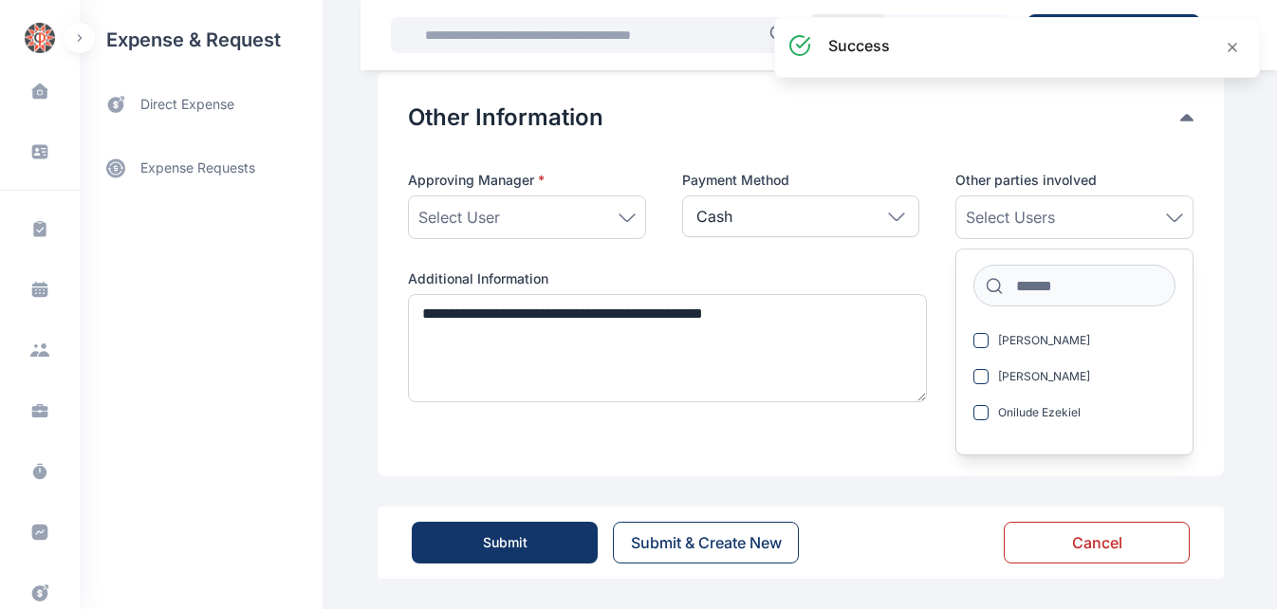
scroll to position [994, 0]
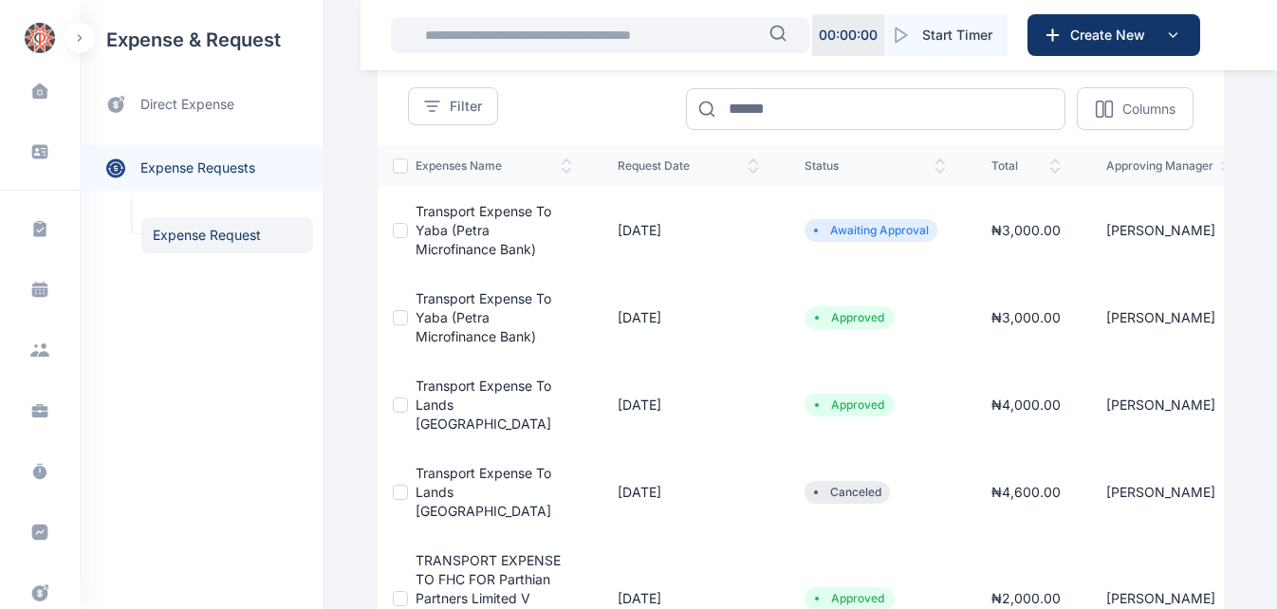
scroll to position [165, 0]
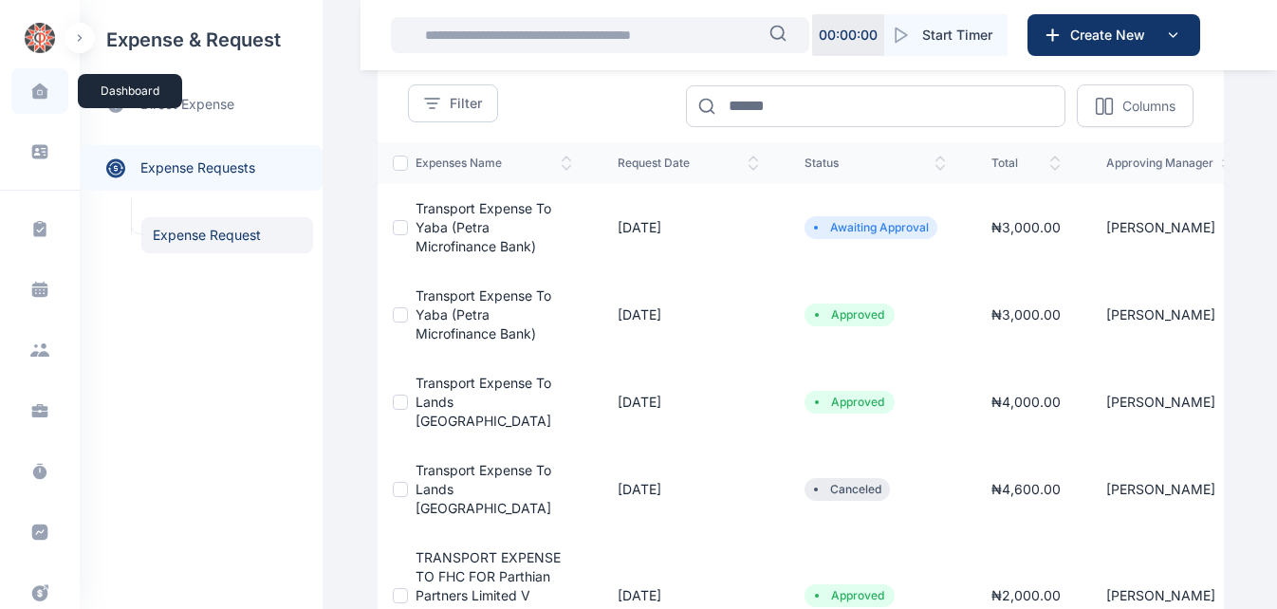
click at [38, 91] on icon at bounding box center [40, 93] width 4 height 4
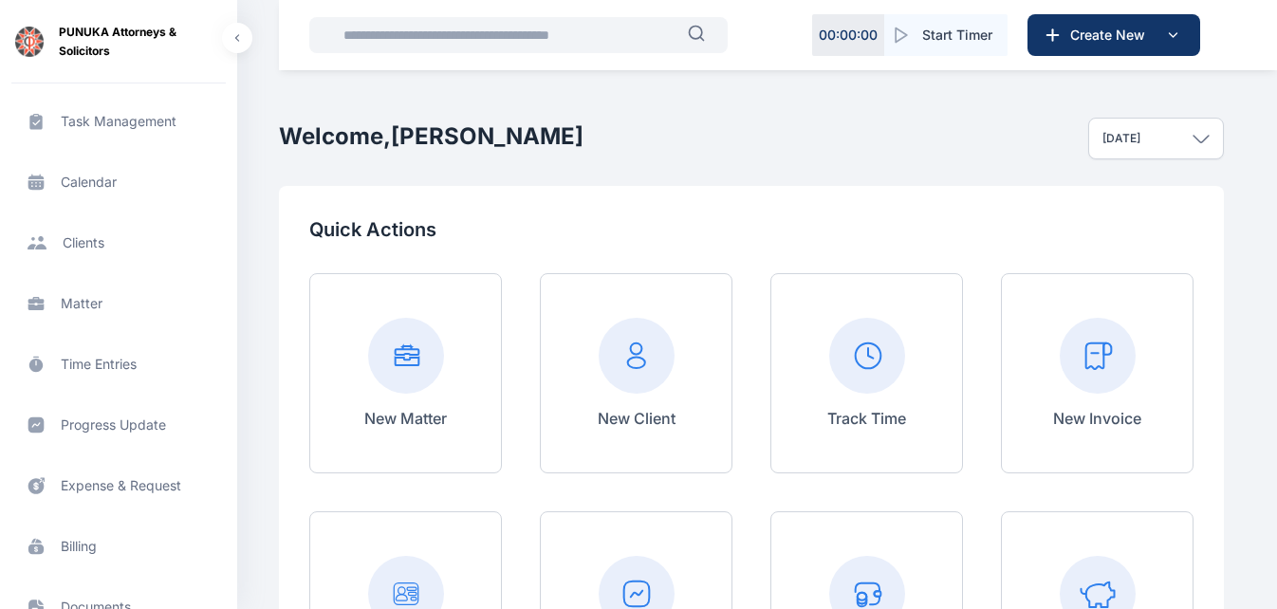
scroll to position [117, 0]
drag, startPoint x: 727, startPoint y: 406, endPoint x: 868, endPoint y: 80, distance: 355.6
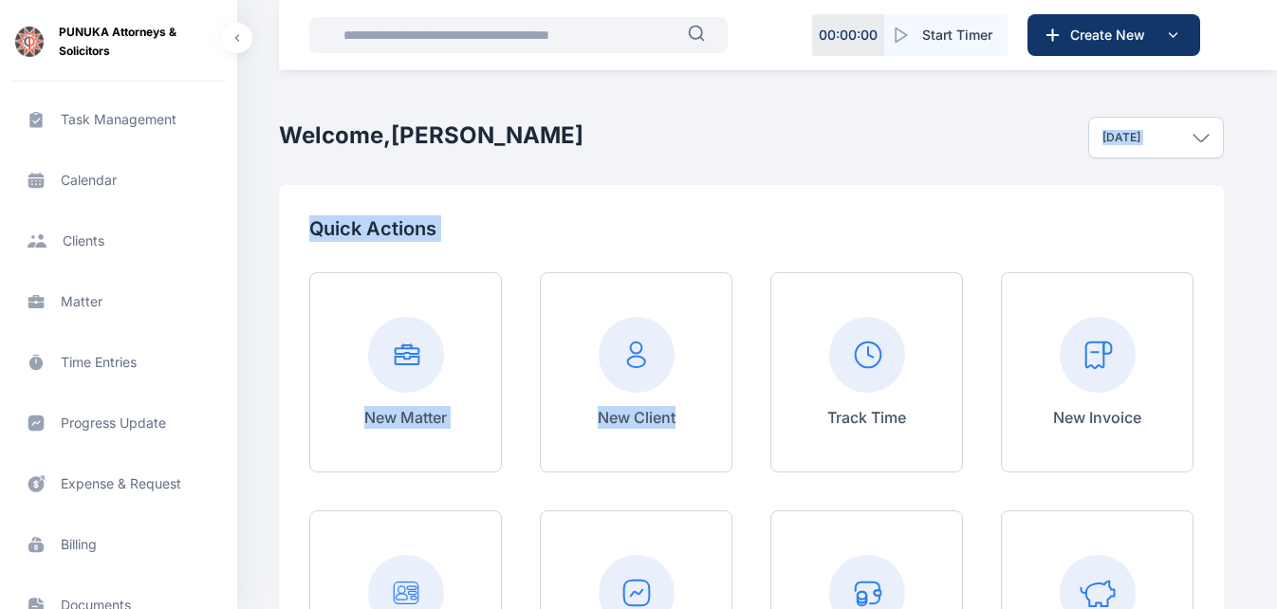
scroll to position [0, 0]
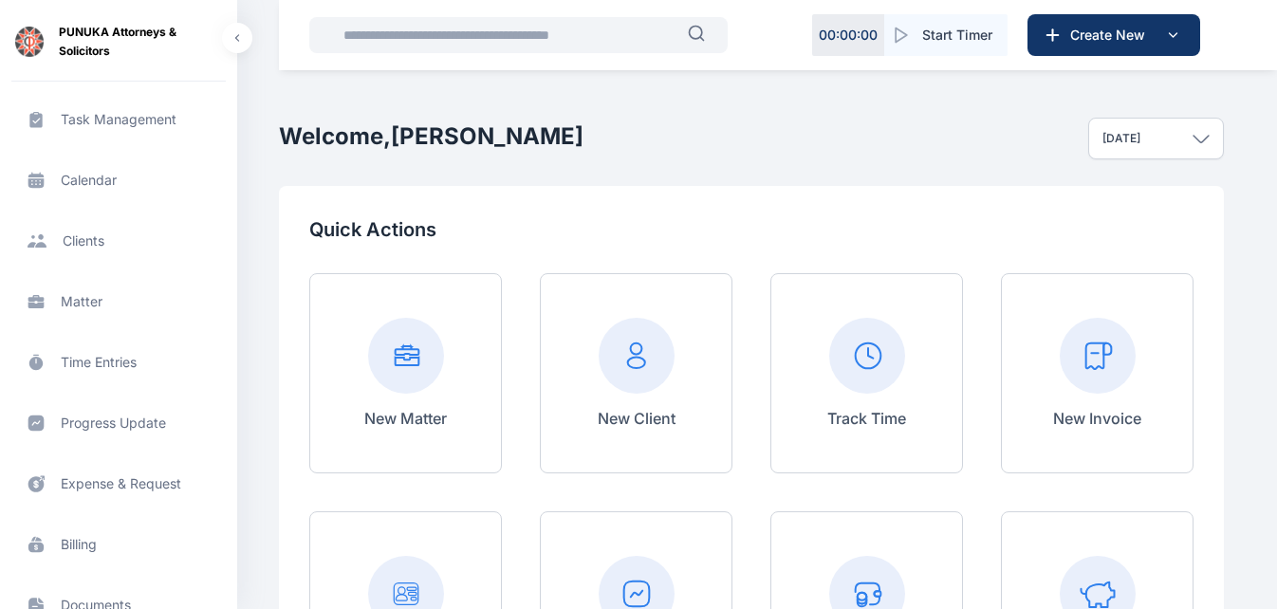
click at [752, 141] on div "Welcome, Faith Kehinde Bello Today Today This week This month This year All tim…" at bounding box center [751, 138] width 945 height 95
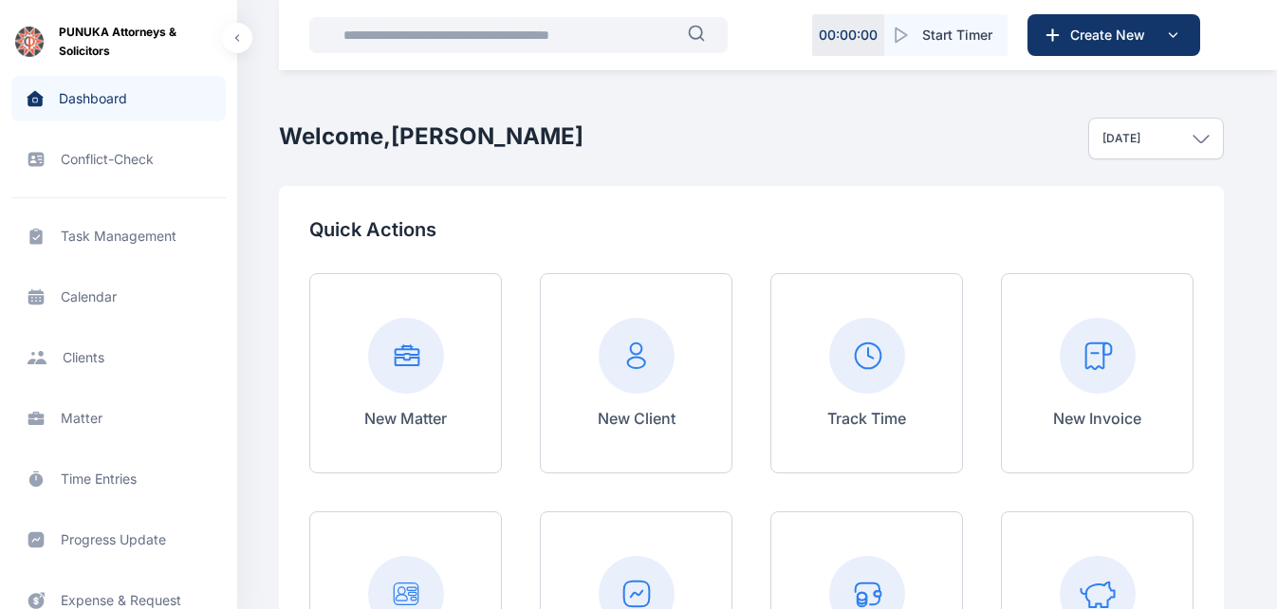
click at [107, 98] on span "Dashboard dashboard dashboard" at bounding box center [118, 99] width 214 height 46
